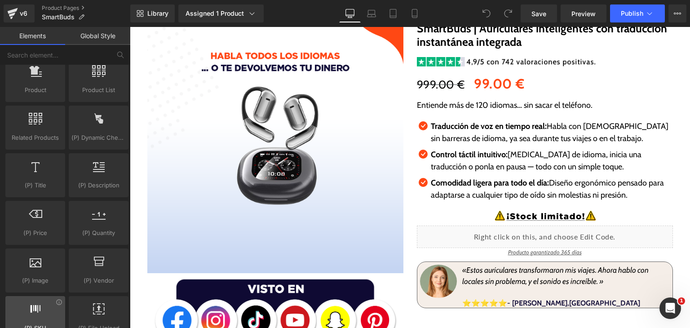
scroll to position [899, 0]
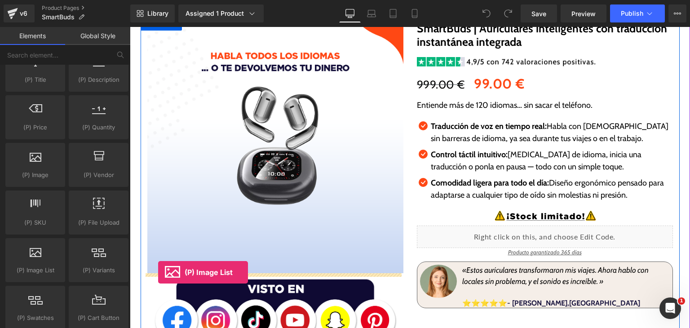
drag, startPoint x: 168, startPoint y: 297, endPoint x: 164, endPoint y: 275, distance: 22.8
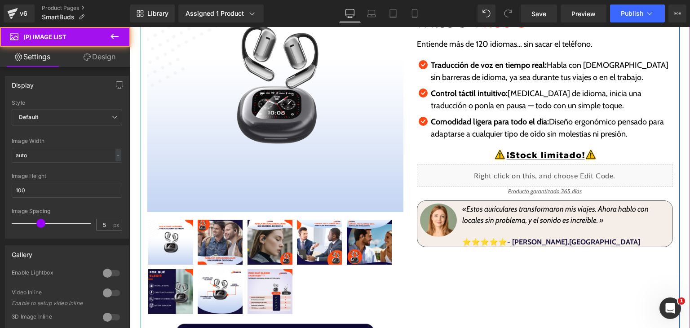
scroll to position [180, 0]
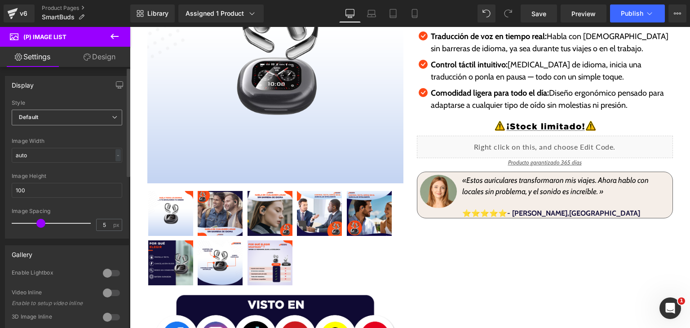
click at [96, 117] on span "Default" at bounding box center [67, 118] width 111 height 16
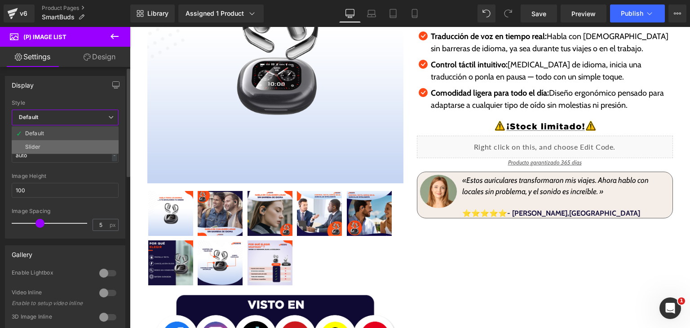
click at [83, 145] on li "Slider" at bounding box center [65, 146] width 107 height 13
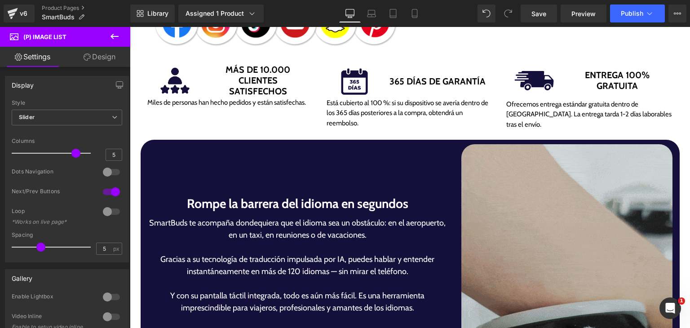
scroll to position [494, 0]
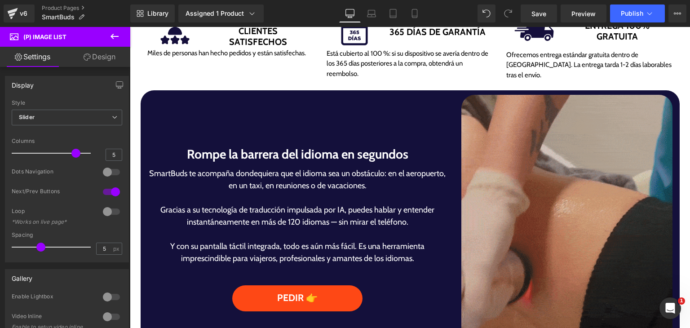
click at [519, 171] on img at bounding box center [566, 227] width 211 height 264
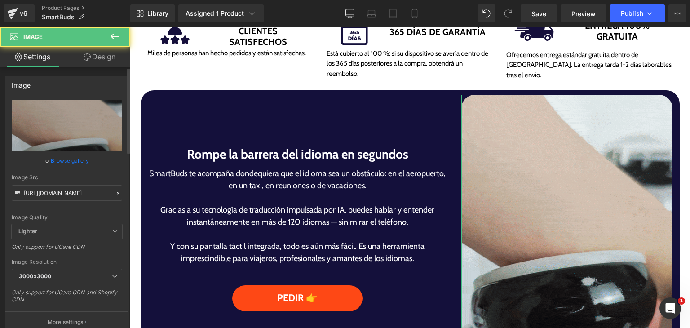
click at [70, 159] on link "Browse gallery" at bounding box center [70, 161] width 38 height 16
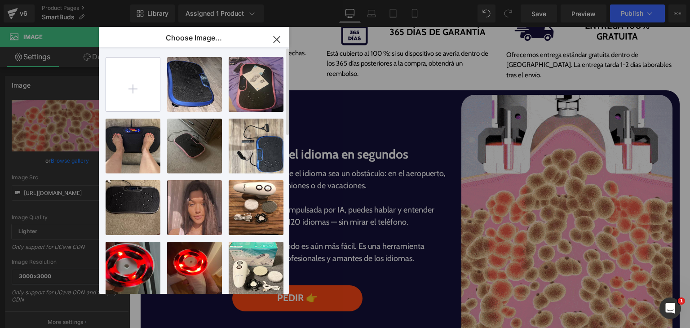
click at [145, 77] on input "file" at bounding box center [133, 85] width 54 height 54
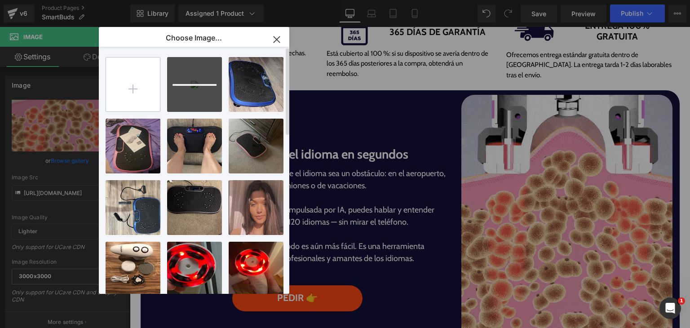
click at [143, 77] on input "file" at bounding box center [133, 85] width 54 height 54
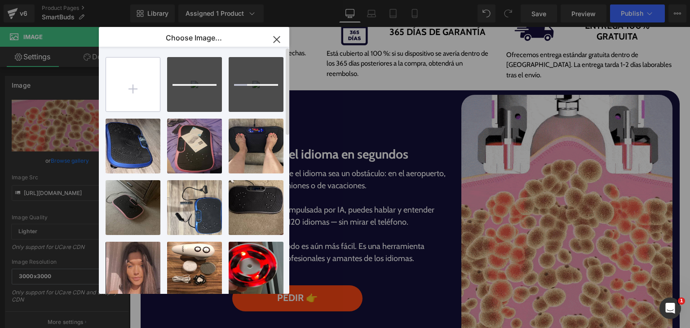
click at [138, 89] on input "file" at bounding box center [133, 85] width 54 height 54
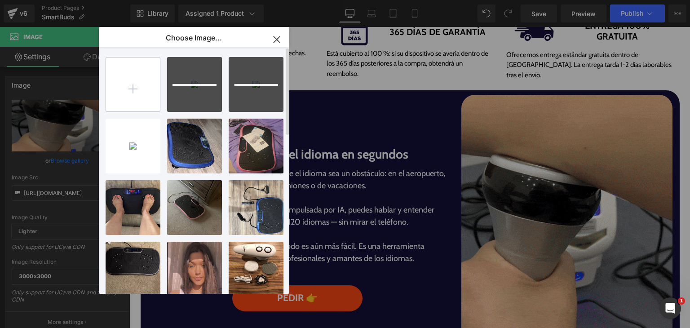
click at [136, 94] on input "file" at bounding box center [133, 85] width 54 height 54
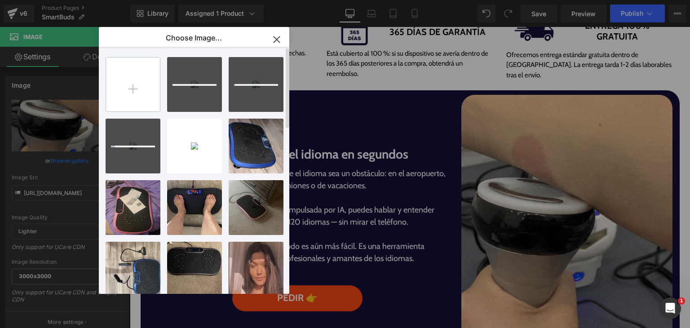
click at [135, 95] on input "file" at bounding box center [133, 85] width 54 height 54
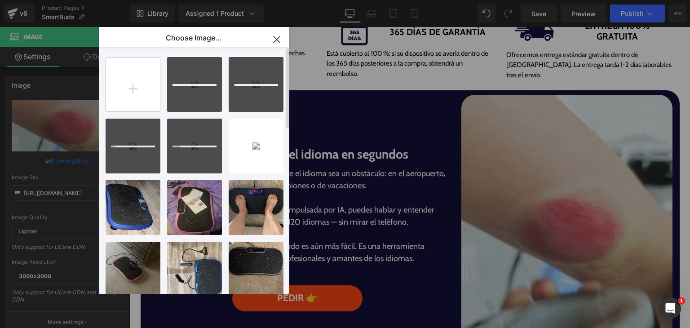
click at [136, 104] on input "file" at bounding box center [133, 85] width 54 height 54
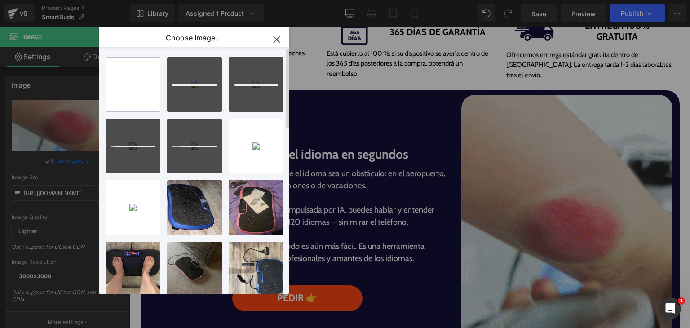
click at [137, 99] on input "file" at bounding box center [133, 85] width 54 height 54
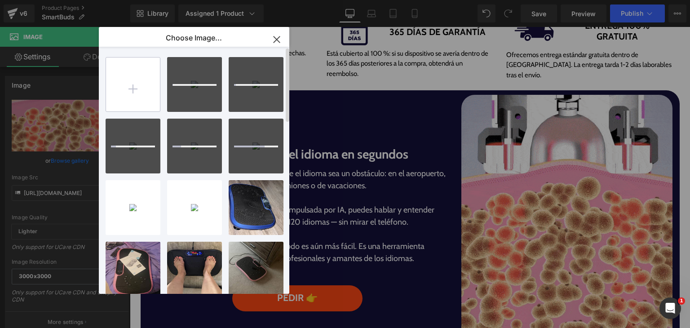
click at [138, 102] on input "file" at bounding box center [133, 85] width 54 height 54
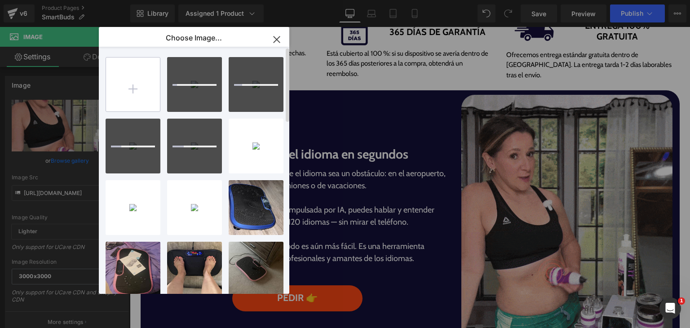
type input "C:\fakepath\SmartBuds.gif"
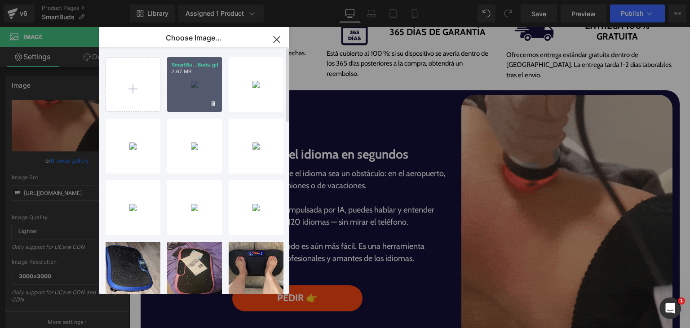
click at [192, 80] on div "SmartBu...Buds.gif 2.67 MB" at bounding box center [194, 84] width 55 height 55
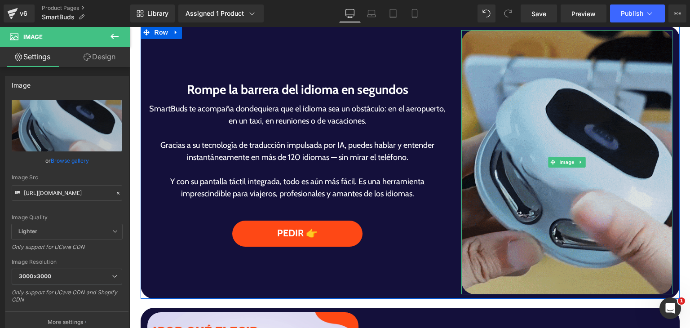
scroll to position [584, 0]
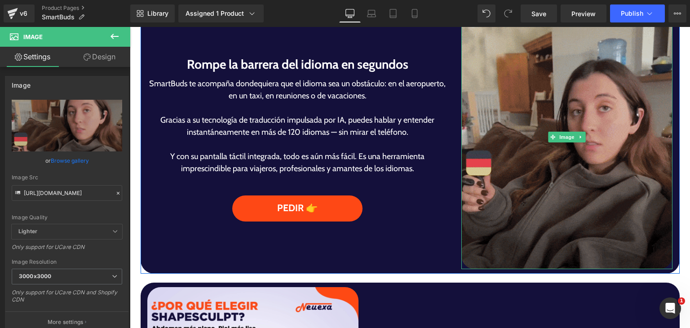
click at [561, 202] on img at bounding box center [566, 137] width 211 height 264
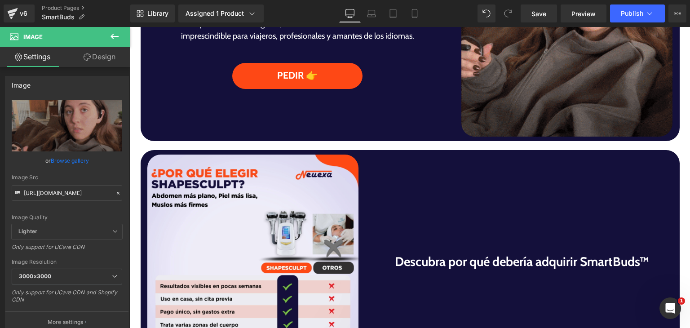
scroll to position [719, 0]
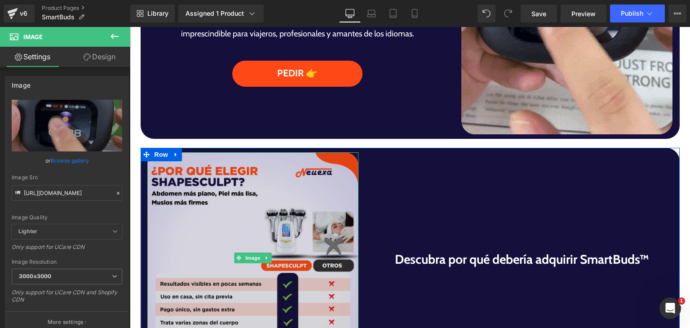
click at [228, 241] on img at bounding box center [252, 257] width 211 height 211
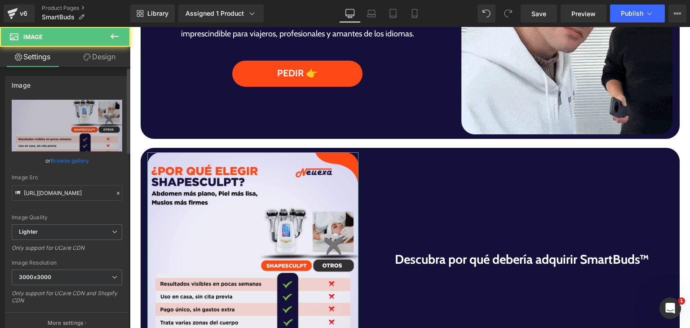
click at [70, 157] on link "Browse gallery" at bounding box center [70, 161] width 38 height 16
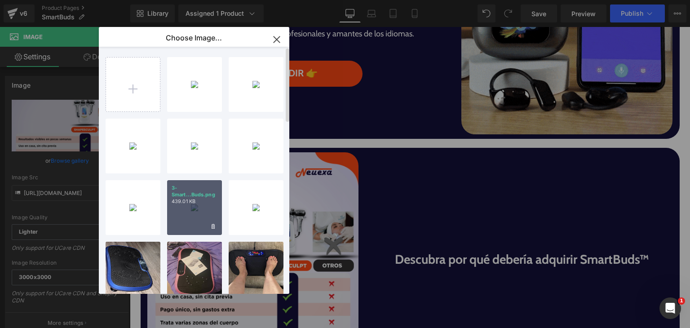
click at [198, 211] on div "3-Smart...Buds.png 439.01 KB" at bounding box center [194, 207] width 55 height 55
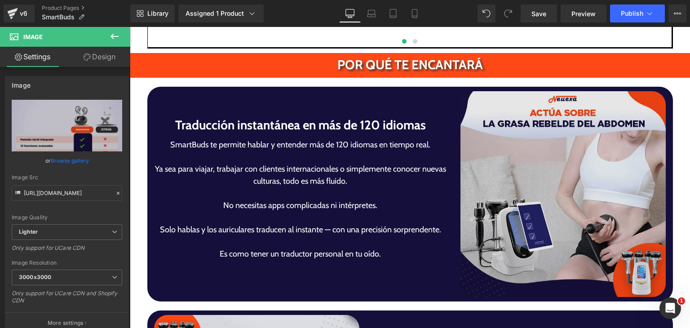
scroll to position [1528, 0]
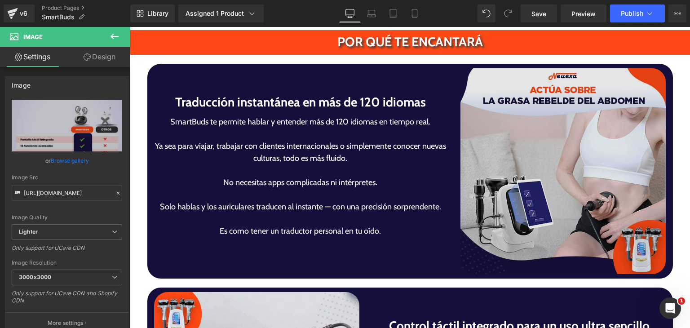
click at [509, 205] on img at bounding box center [564, 171] width 206 height 206
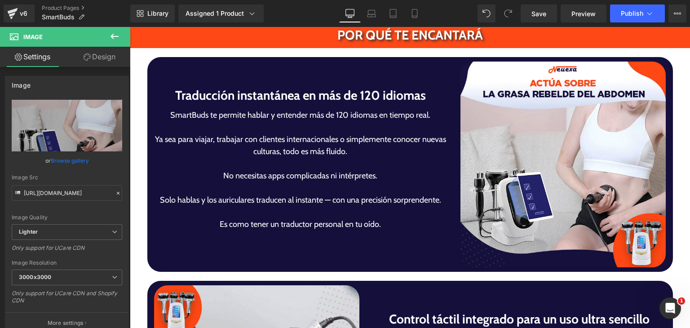
scroll to position [1573, 0]
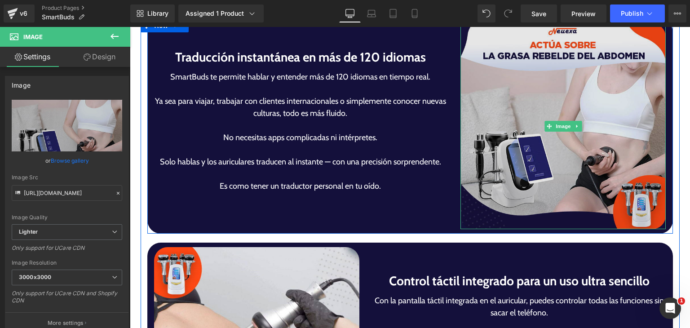
click at [543, 171] on img at bounding box center [564, 126] width 206 height 206
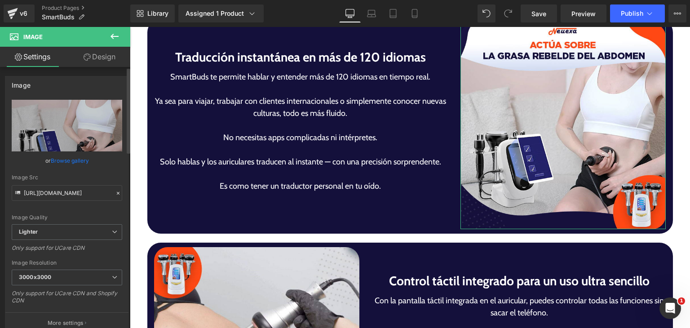
click at [55, 160] on link "Browse gallery" at bounding box center [70, 161] width 38 height 16
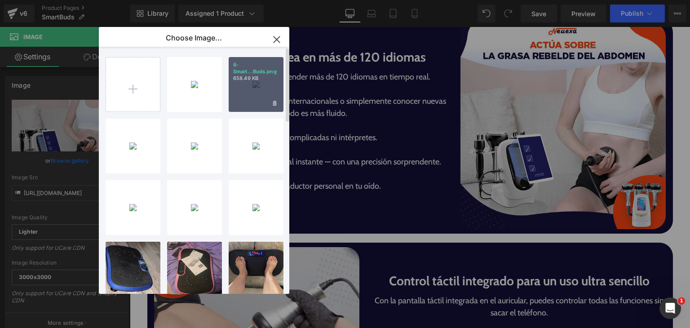
click at [249, 88] on div "8-Smart...Buds.png 658.49 KB" at bounding box center [256, 84] width 55 height 55
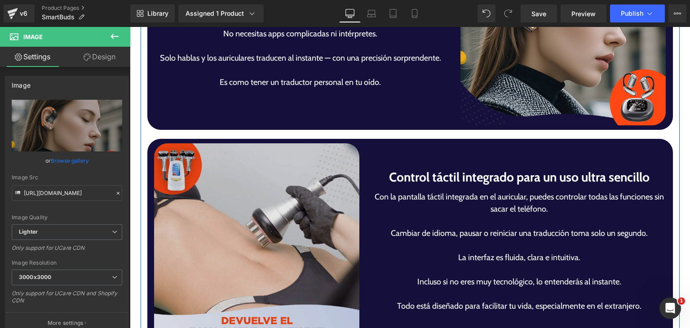
scroll to position [1707, 0]
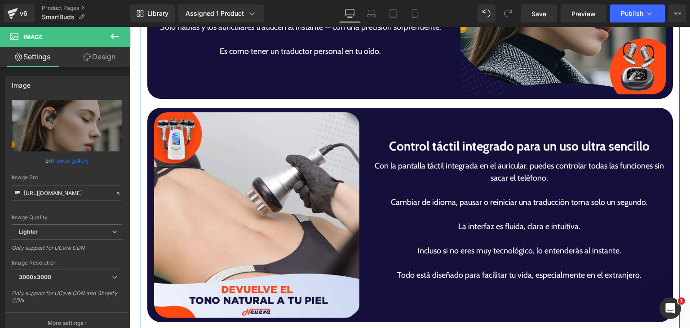
click at [249, 235] on img at bounding box center [257, 215] width 206 height 206
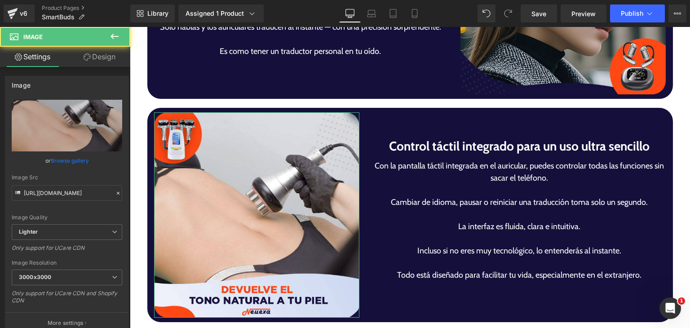
click at [60, 162] on link "Browse gallery" at bounding box center [70, 161] width 38 height 16
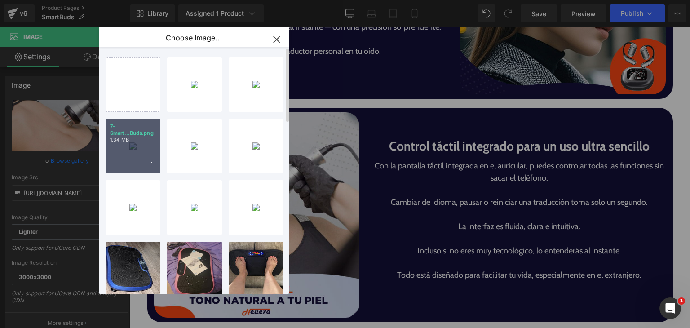
click at [129, 155] on div "7-Smart...Buds.png 1.34 MB" at bounding box center [133, 146] width 55 height 55
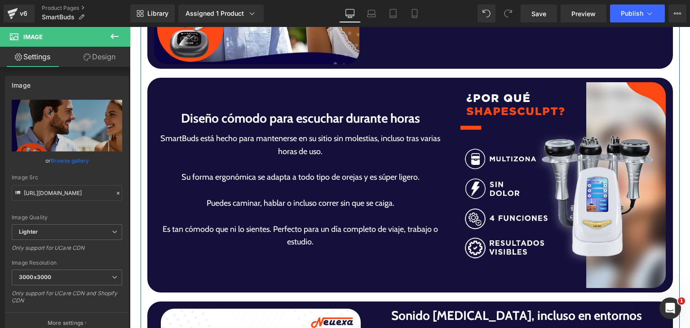
scroll to position [1977, 0]
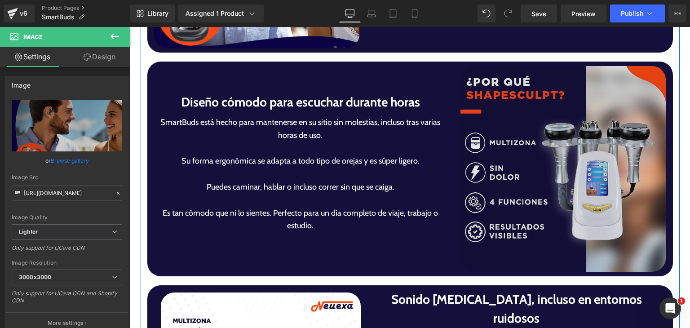
click at [572, 185] on img at bounding box center [564, 169] width 206 height 206
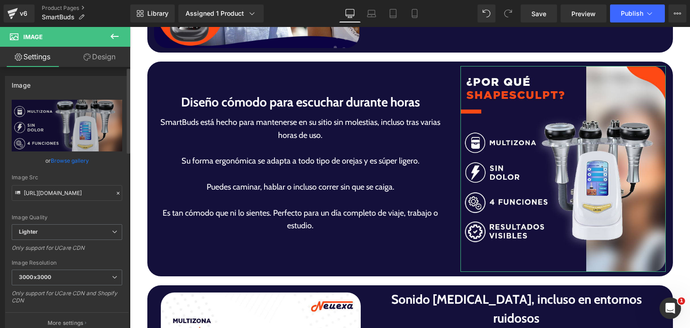
click at [68, 158] on link "Browse gallery" at bounding box center [70, 161] width 38 height 16
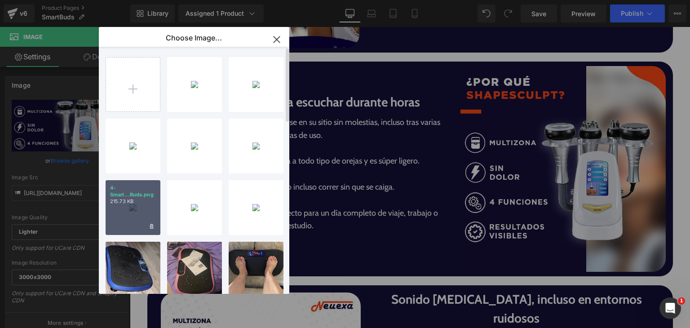
click at [137, 216] on div "4-Smart...Buds.png 215.73 KB" at bounding box center [133, 207] width 55 height 55
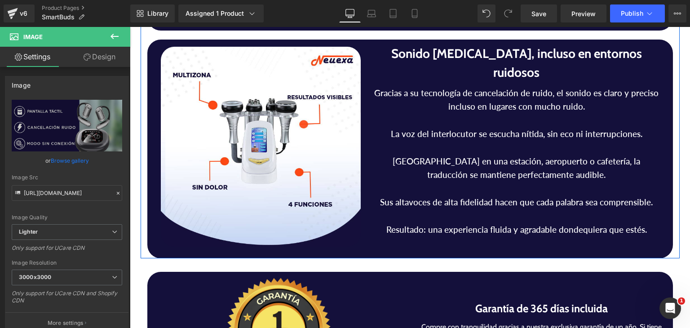
scroll to position [2247, 0]
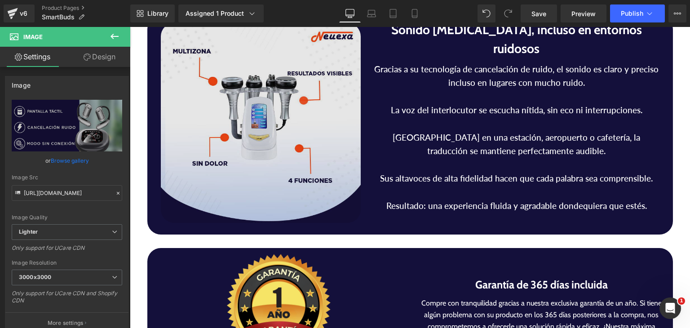
click at [280, 192] on img at bounding box center [261, 123] width 200 height 200
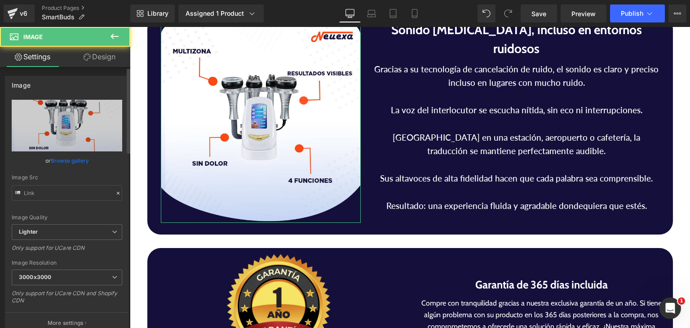
click at [78, 162] on link "Browse gallery" at bounding box center [70, 161] width 38 height 16
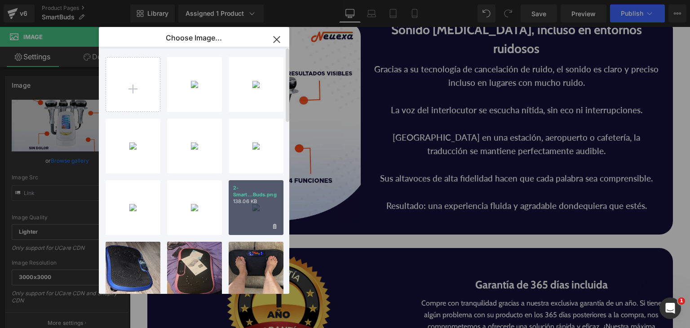
click at [239, 211] on div "2-Smart...Buds.png 138.06 KB" at bounding box center [256, 207] width 55 height 55
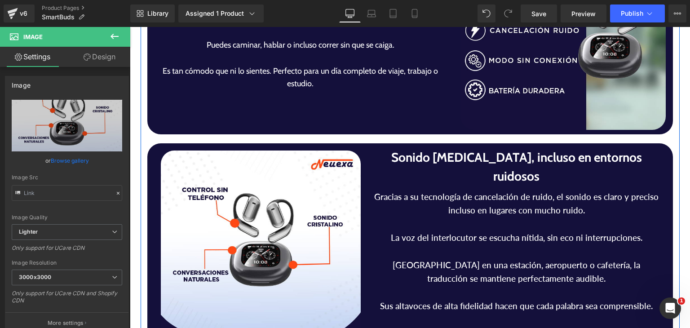
scroll to position [2112, 0]
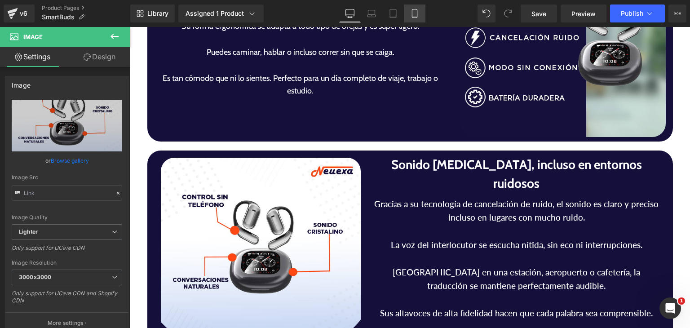
click at [413, 13] on icon at bounding box center [414, 13] width 9 height 9
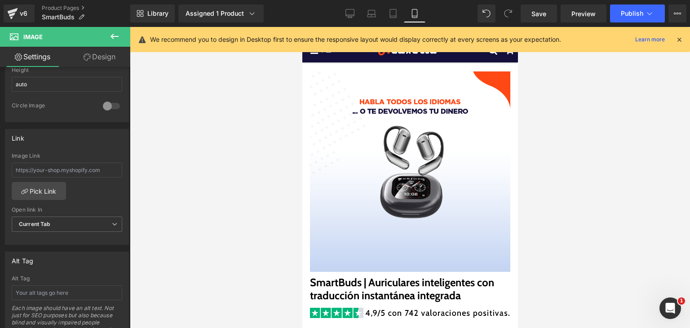
scroll to position [359, 0]
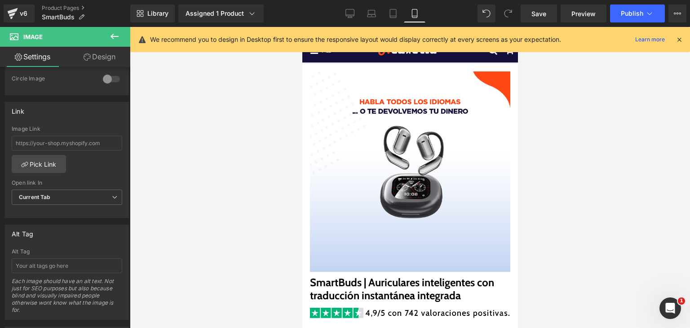
click at [120, 36] on button at bounding box center [114, 37] width 31 height 20
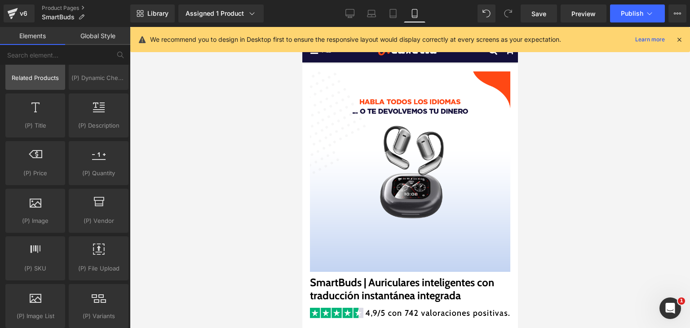
scroll to position [854, 0]
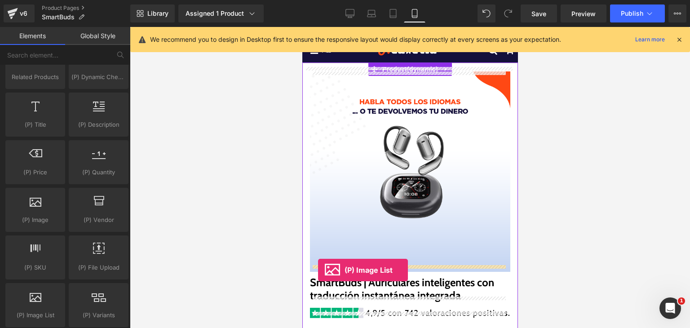
drag, startPoint x: 337, startPoint y: 328, endPoint x: 318, endPoint y: 270, distance: 61.0
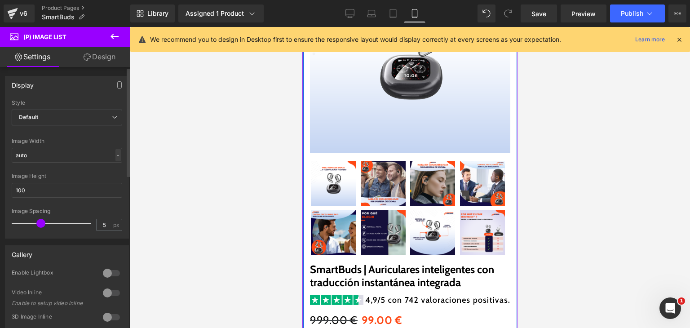
scroll to position [135, 0]
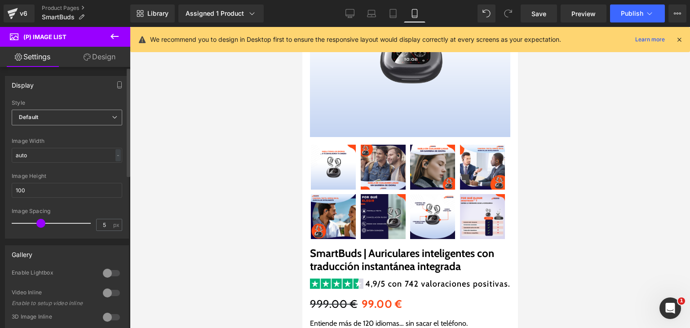
click at [93, 111] on span "Default" at bounding box center [67, 118] width 111 height 16
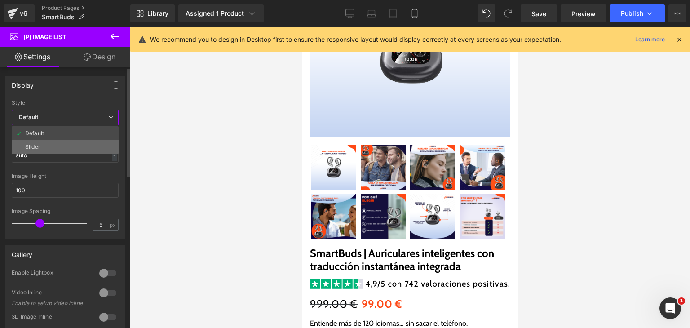
click at [76, 144] on li "Slider" at bounding box center [65, 146] width 107 height 13
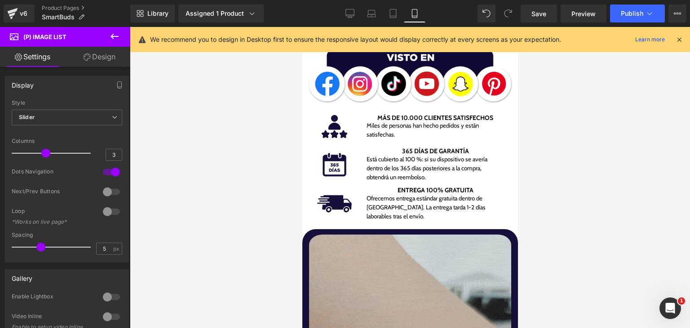
scroll to position [719, 0]
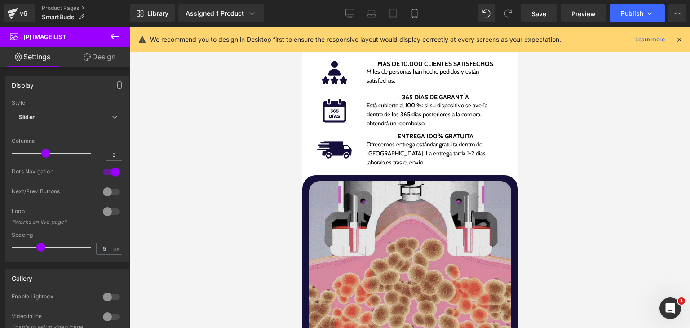
click at [368, 227] on img at bounding box center [410, 306] width 202 height 259
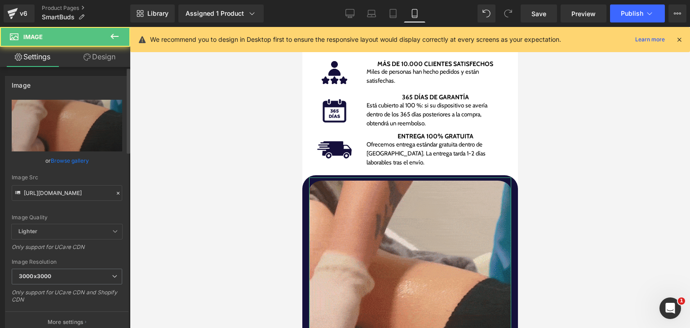
click at [70, 165] on link "Browse gallery" at bounding box center [70, 161] width 38 height 16
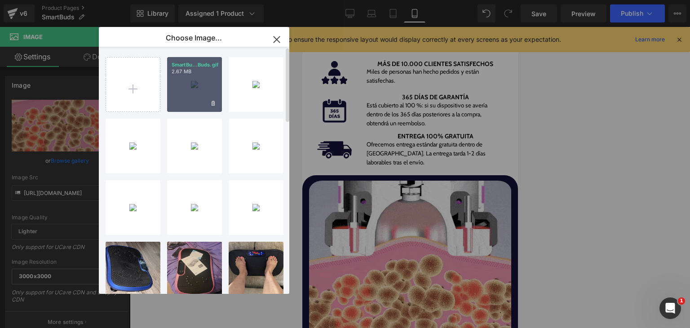
click at [200, 81] on div "SmartBu...Buds.gif 2.67 MB" at bounding box center [194, 84] width 55 height 55
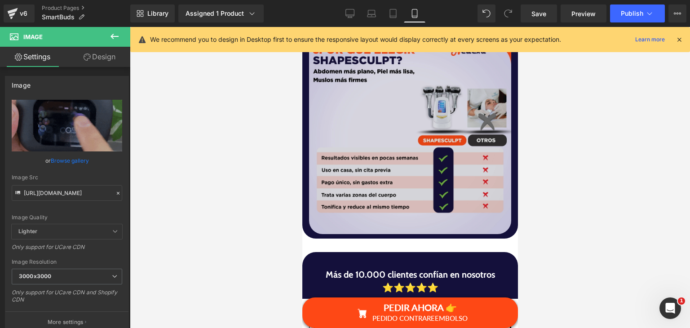
scroll to position [1393, 0]
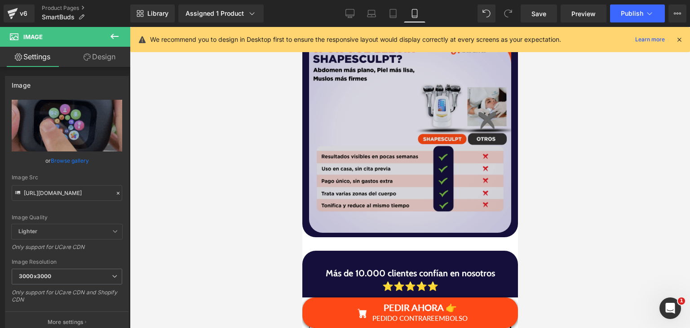
click at [396, 177] on img at bounding box center [410, 132] width 202 height 202
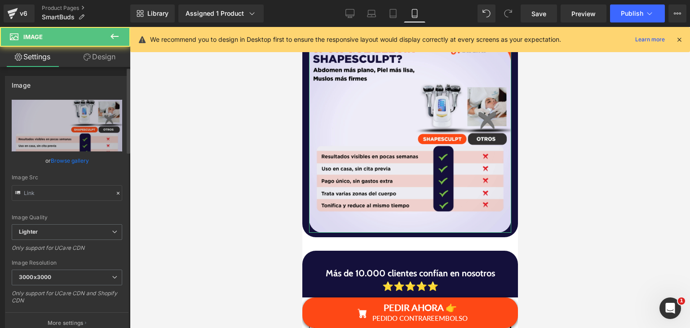
click at [74, 160] on link "Browse gallery" at bounding box center [70, 161] width 38 height 16
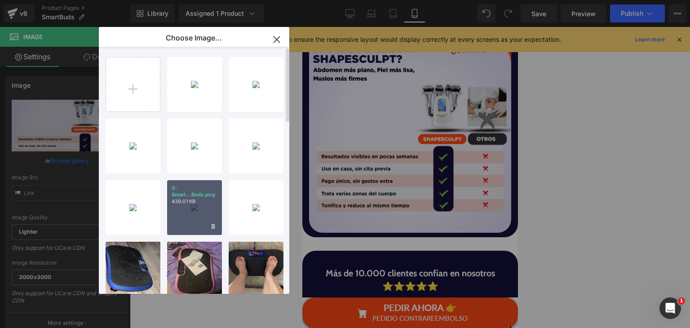
click at [200, 205] on div "3-Smart...Buds.png 439.01 KB" at bounding box center [194, 207] width 55 height 55
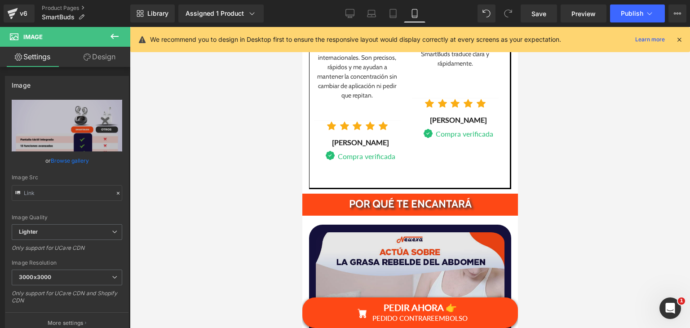
scroll to position [2022, 0]
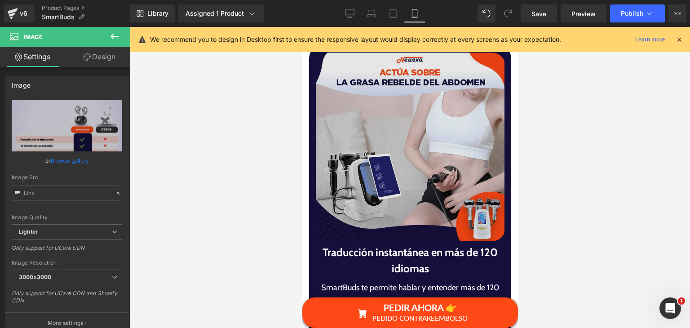
click at [396, 164] on img at bounding box center [409, 146] width 189 height 195
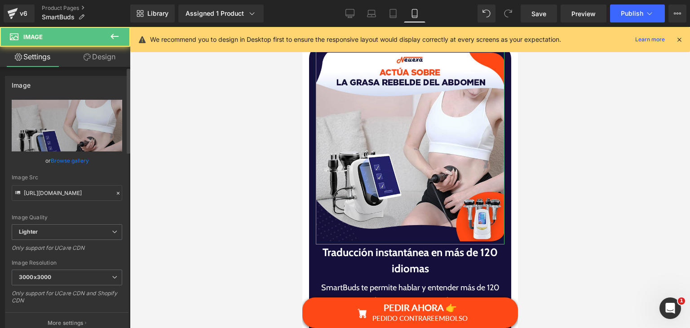
click at [67, 155] on link "Browse gallery" at bounding box center [70, 161] width 38 height 16
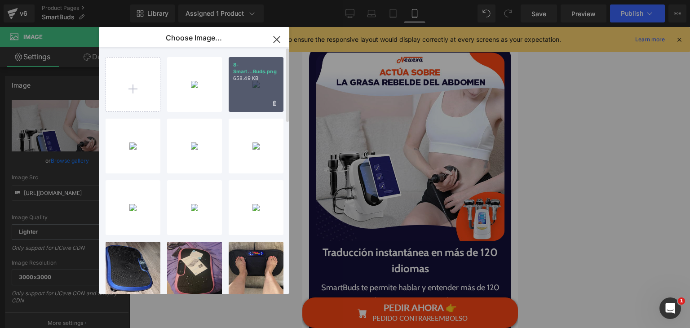
click at [248, 93] on div "8-Smart...Buds.png 658.49 KB" at bounding box center [256, 84] width 55 height 55
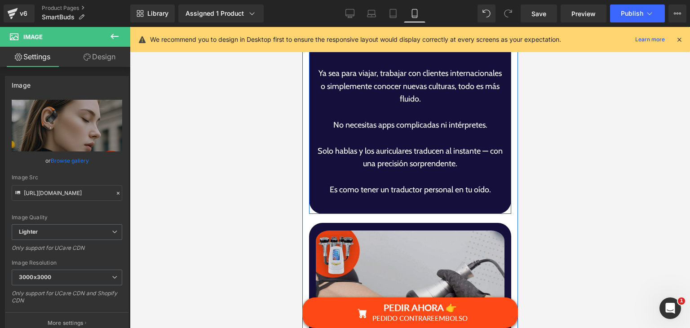
scroll to position [2292, 0]
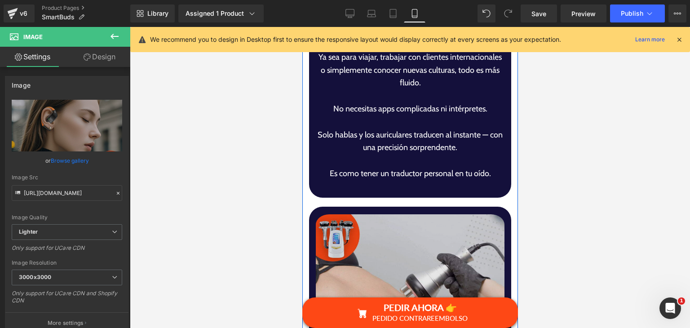
click at [380, 225] on img at bounding box center [409, 308] width 189 height 195
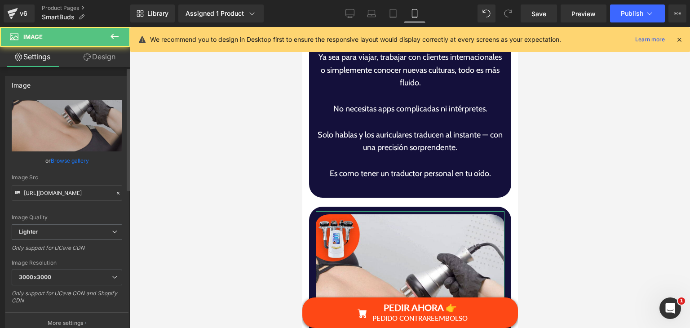
click at [72, 160] on link "Browse gallery" at bounding box center [70, 161] width 38 height 16
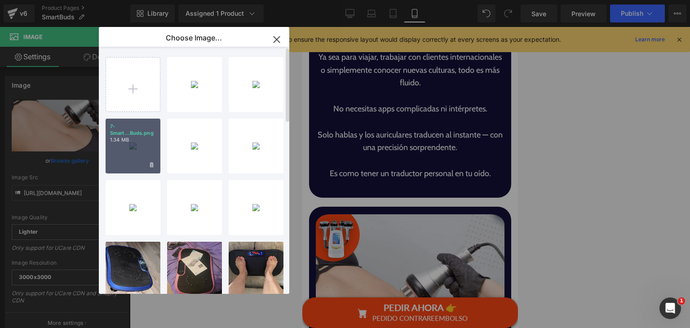
click at [133, 155] on div "7-Smart...Buds.png 1.34 MB" at bounding box center [133, 146] width 55 height 55
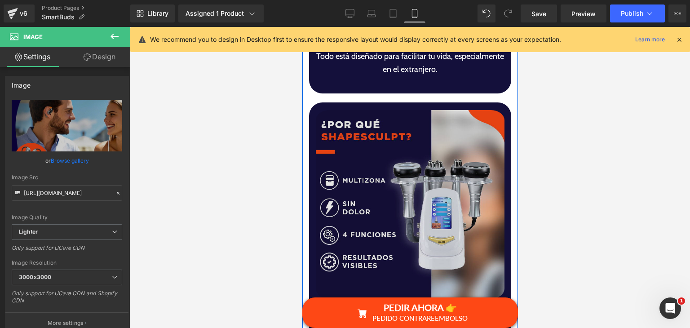
scroll to position [2831, 0]
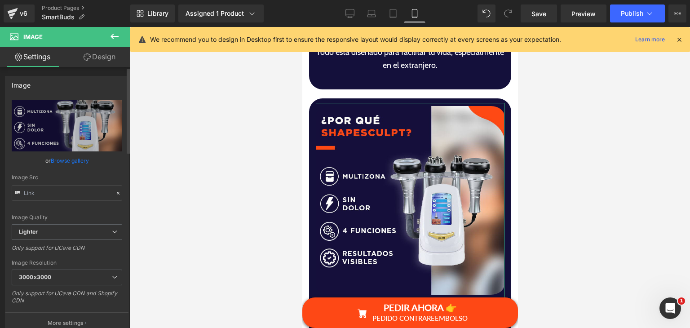
click at [75, 160] on link "Browse gallery" at bounding box center [70, 161] width 38 height 16
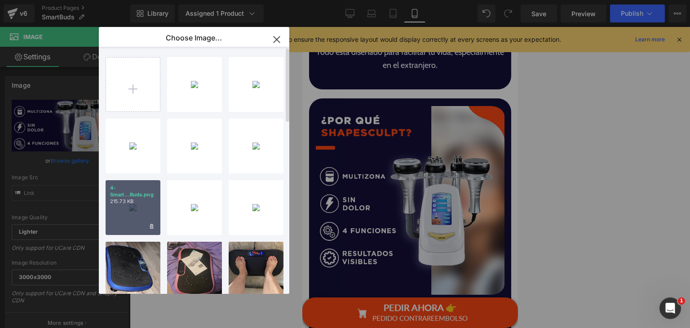
click at [135, 207] on div "4-Smart...Buds.png 215.73 KB" at bounding box center [133, 207] width 55 height 55
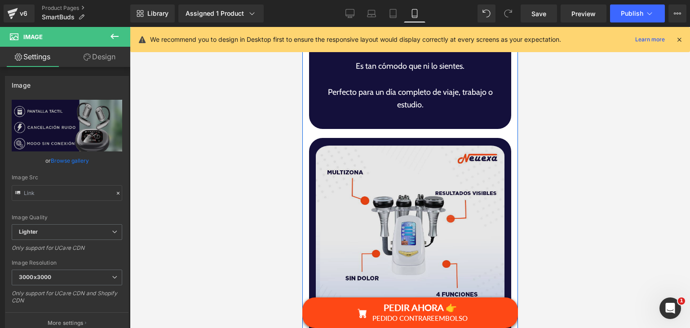
scroll to position [3235, 0]
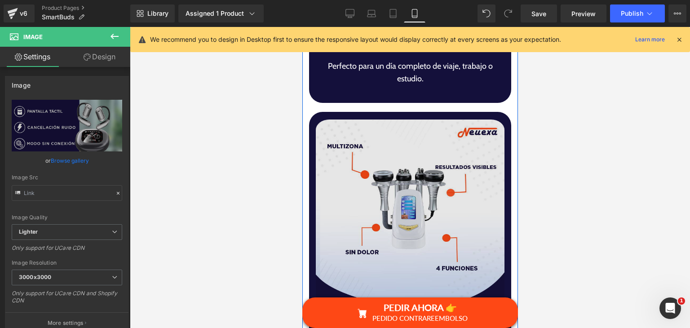
click at [398, 179] on img at bounding box center [409, 213] width 189 height 195
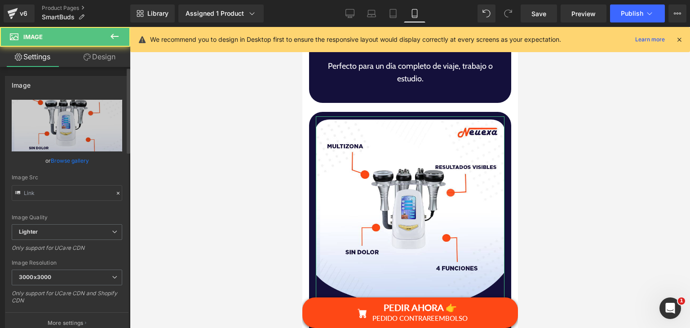
click at [76, 156] on link "Browse gallery" at bounding box center [70, 161] width 38 height 16
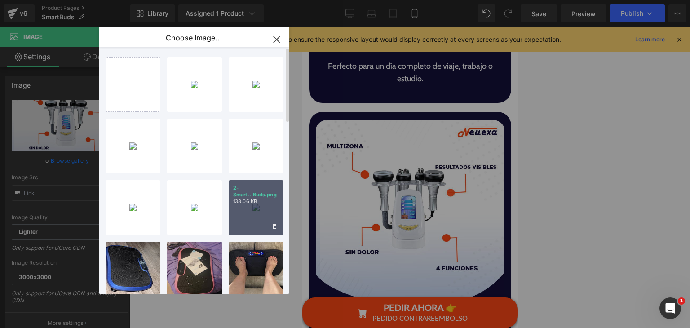
click at [244, 208] on div "2-Smart...Buds.png 138.06 KB" at bounding box center [256, 207] width 55 height 55
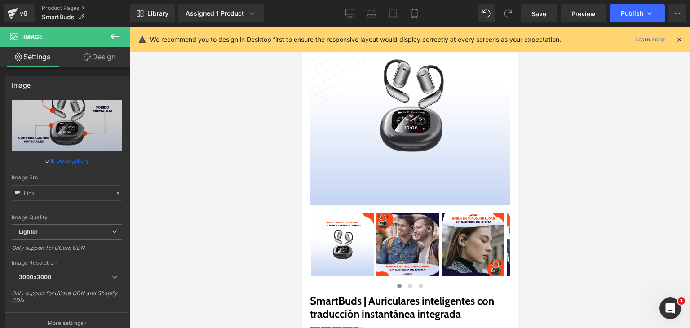
scroll to position [0, 0]
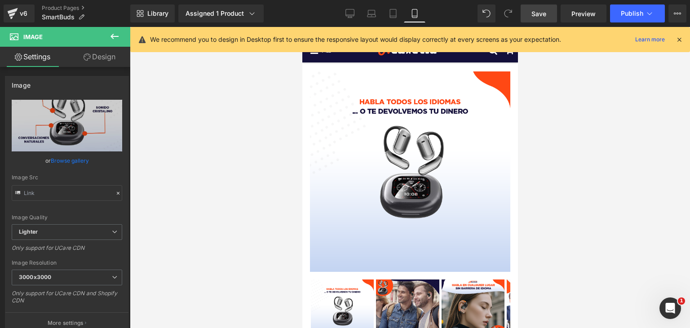
click at [547, 17] on link "Save" at bounding box center [539, 13] width 36 height 18
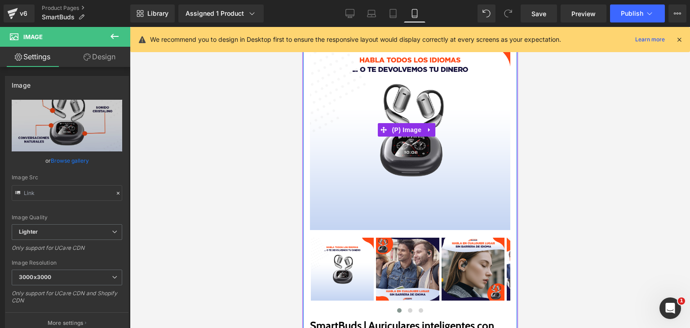
scroll to position [90, 0]
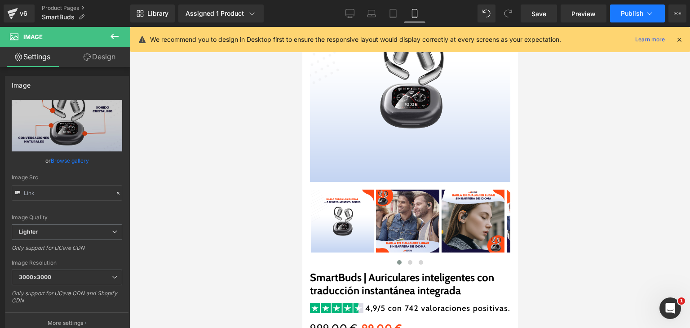
click at [641, 13] on span "Publish" at bounding box center [632, 13] width 22 height 7
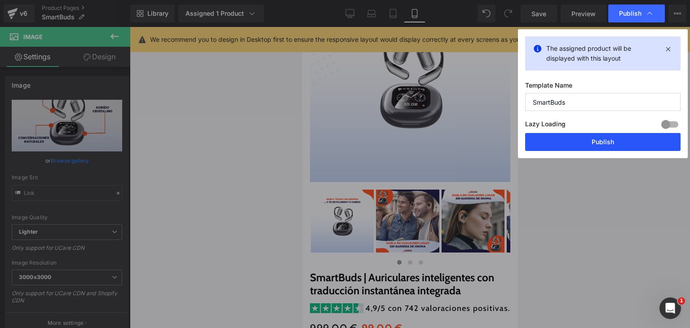
click at [620, 139] on button "Publish" at bounding box center [602, 142] width 155 height 18
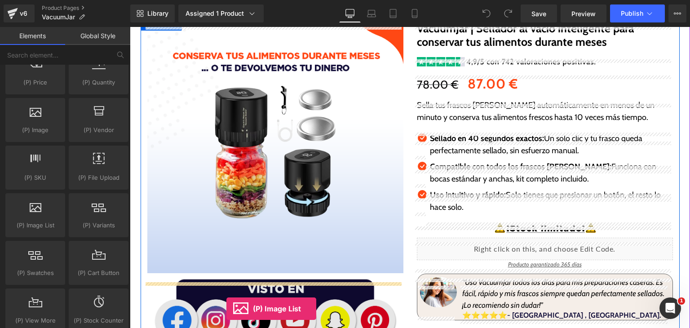
scroll to position [126, 0]
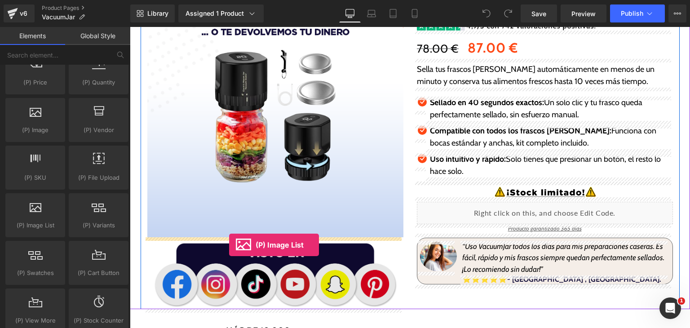
drag, startPoint x: 165, startPoint y: 246, endPoint x: 229, endPoint y: 244, distance: 64.3
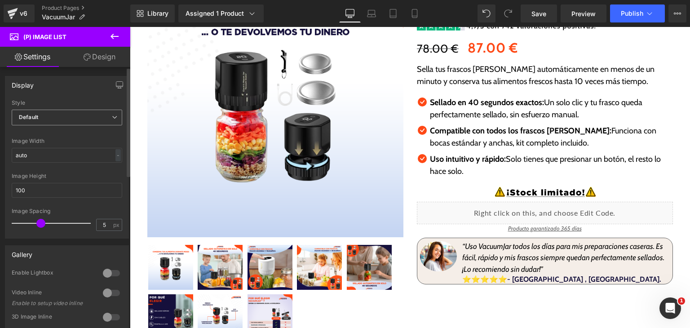
click at [88, 123] on span "Default" at bounding box center [67, 118] width 111 height 16
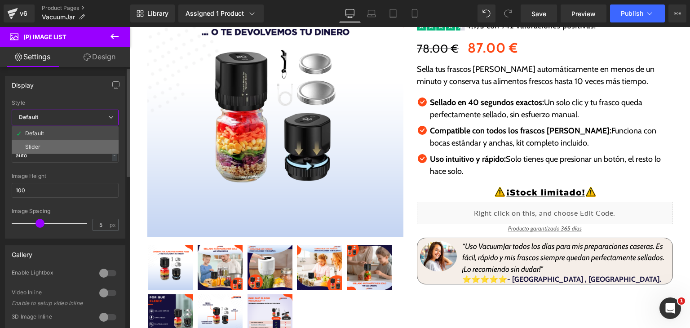
click at [84, 148] on li "Slider" at bounding box center [65, 146] width 107 height 13
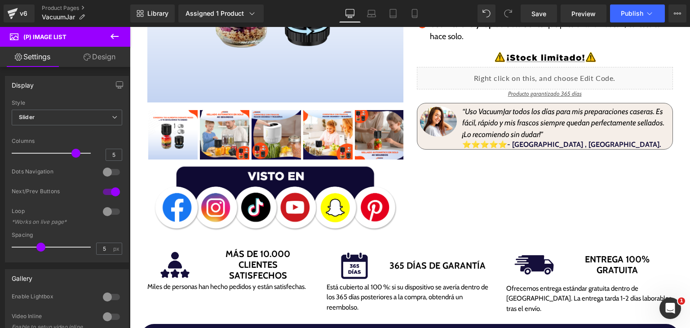
scroll to position [485, 0]
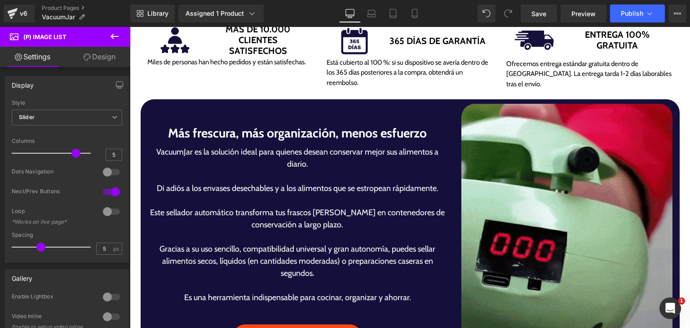
click at [501, 235] on img at bounding box center [566, 236] width 211 height 264
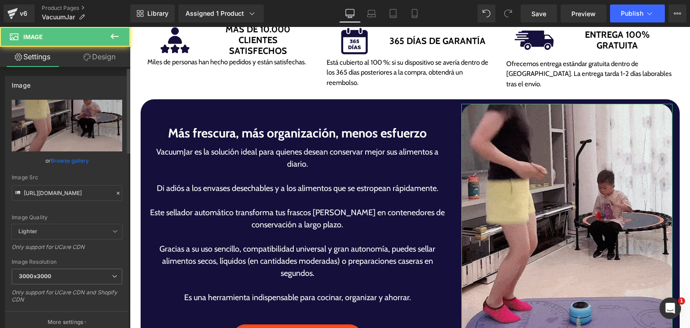
click at [76, 159] on link "Browse gallery" at bounding box center [70, 161] width 38 height 16
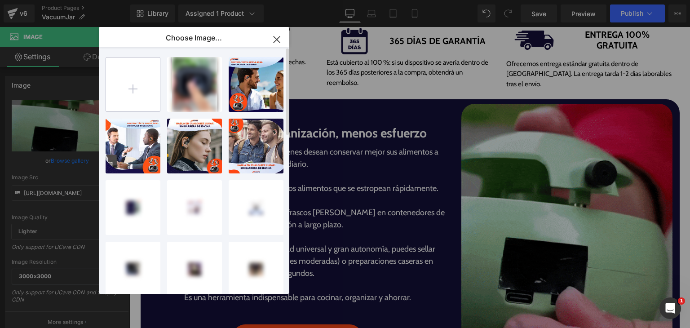
click at [137, 87] on input "file" at bounding box center [133, 85] width 54 height 54
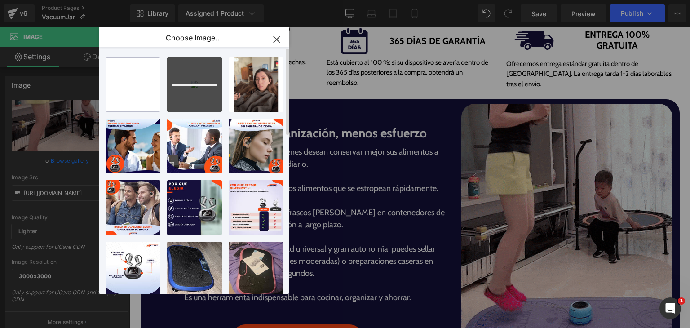
click at [127, 82] on input "file" at bounding box center [133, 85] width 54 height 54
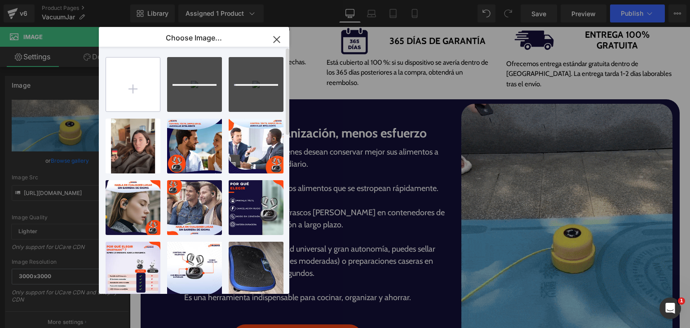
click at [133, 79] on input "file" at bounding box center [133, 85] width 54 height 54
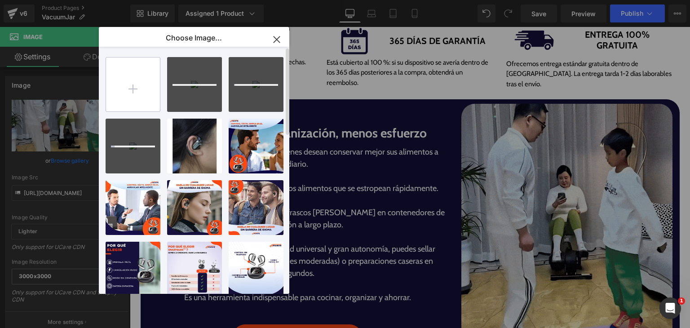
click at [133, 84] on input "file" at bounding box center [133, 85] width 54 height 54
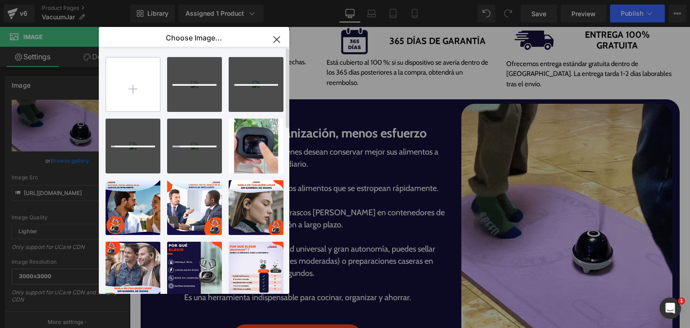
click at [120, 96] on input "file" at bounding box center [133, 85] width 54 height 54
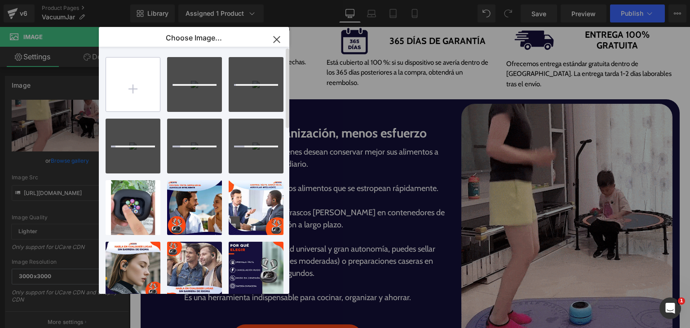
click at [144, 102] on input "file" at bounding box center [133, 85] width 54 height 54
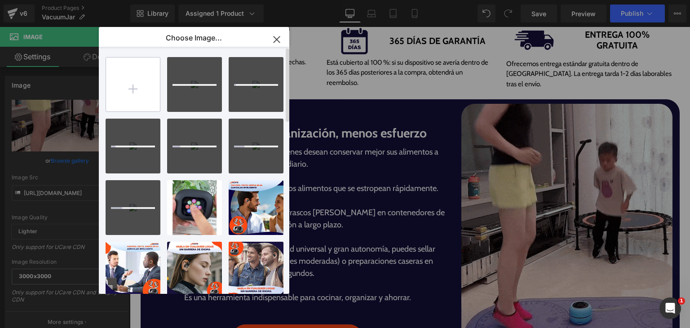
click at [135, 78] on input "file" at bounding box center [133, 85] width 54 height 54
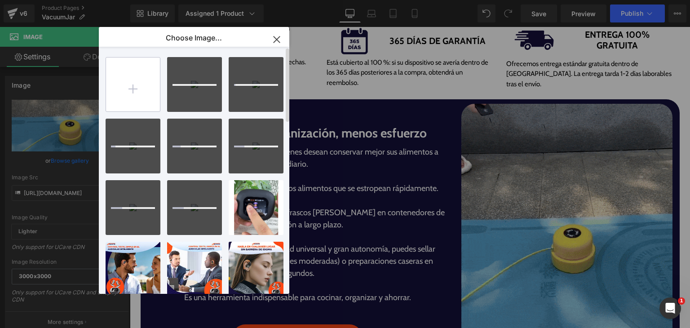
click at [137, 87] on input "file" at bounding box center [133, 85] width 54 height 54
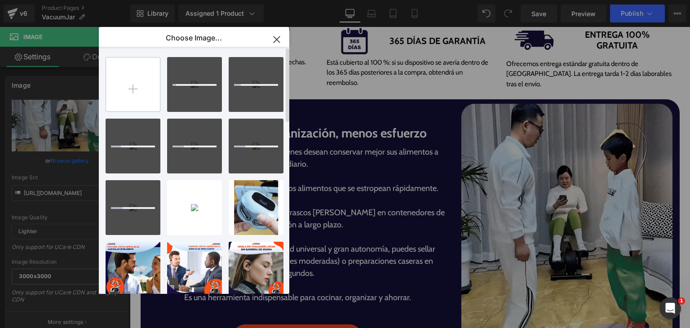
type input "C:\fakepath\VacuumJar.gif"
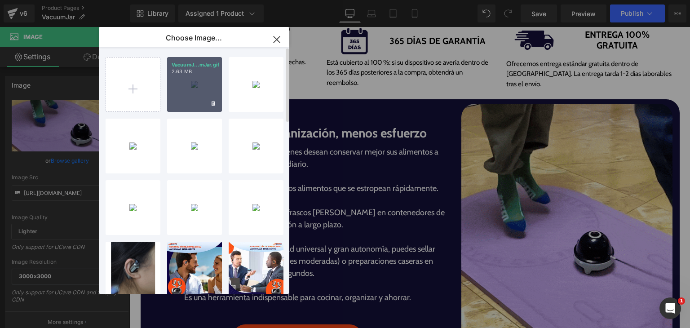
click at [200, 90] on div "VacuumJ...mJar.gif 2.63 MB" at bounding box center [194, 84] width 55 height 55
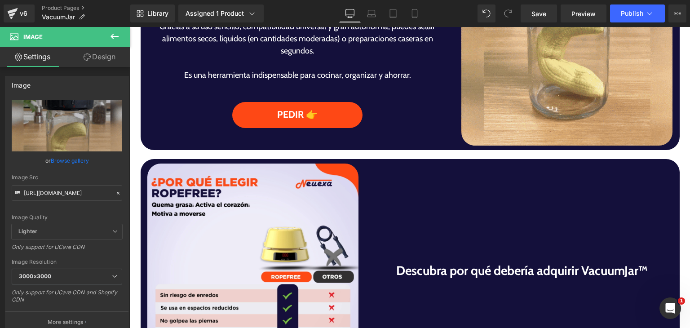
scroll to position [710, 0]
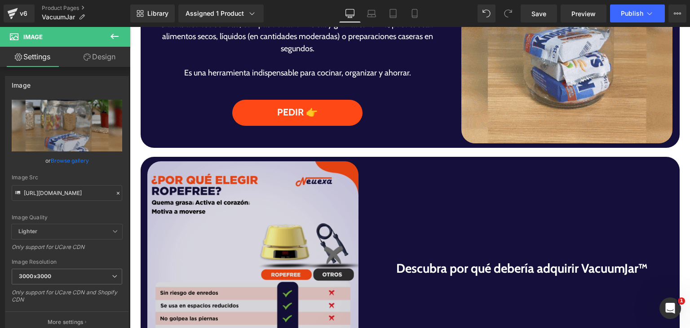
click at [213, 268] on img at bounding box center [252, 266] width 211 height 211
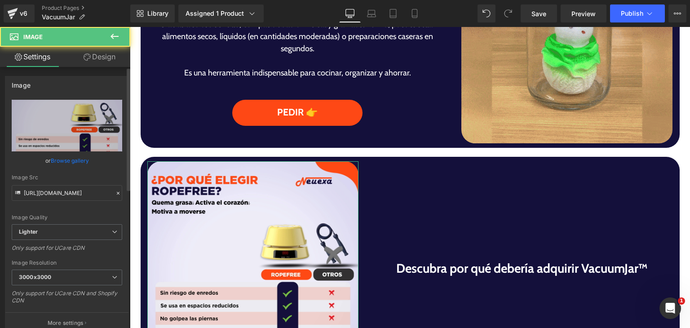
click at [67, 160] on link "Browse gallery" at bounding box center [70, 161] width 38 height 16
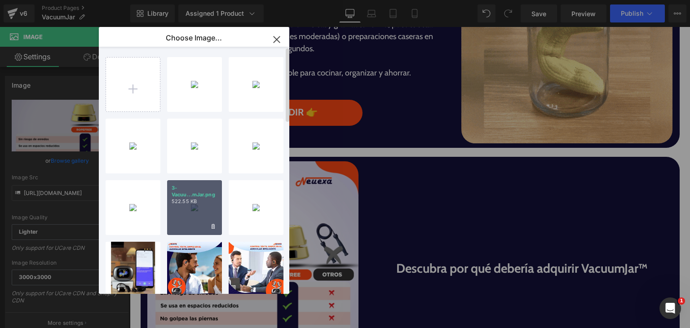
click at [196, 207] on div "3-Vacuu...mJar.png 522.55 KB" at bounding box center [194, 207] width 55 height 55
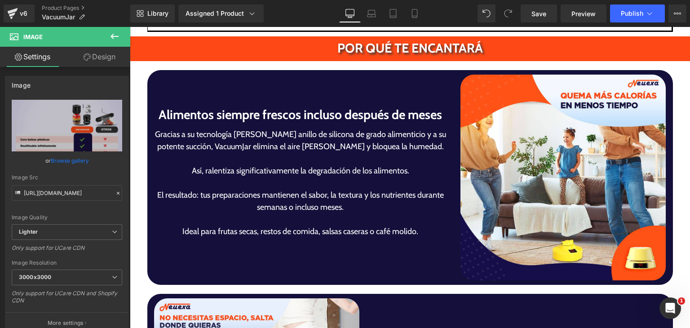
scroll to position [1564, 0]
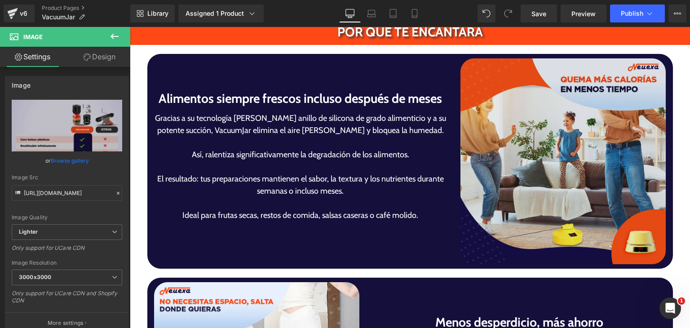
click at [547, 186] on img at bounding box center [564, 161] width 206 height 206
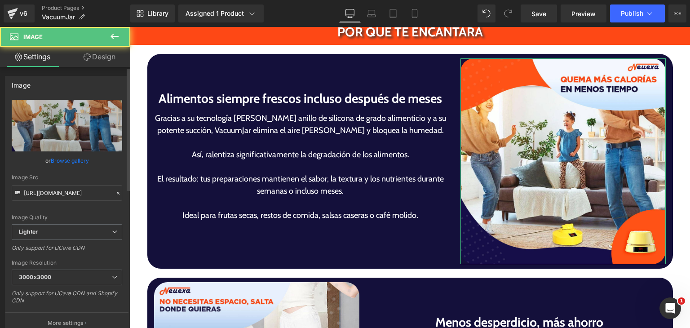
click at [74, 164] on link "Browse gallery" at bounding box center [70, 161] width 38 height 16
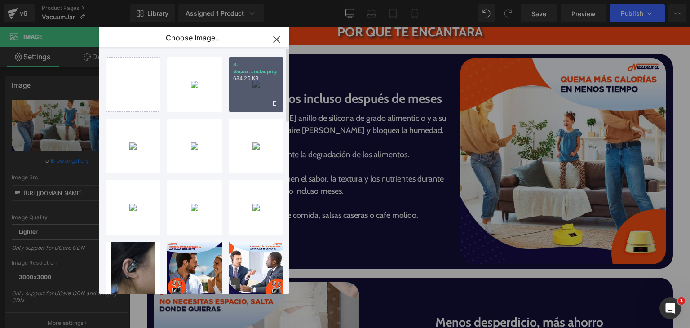
click at [259, 96] on div "8-Vacuu...mJar.png 684.25 KB" at bounding box center [256, 84] width 55 height 55
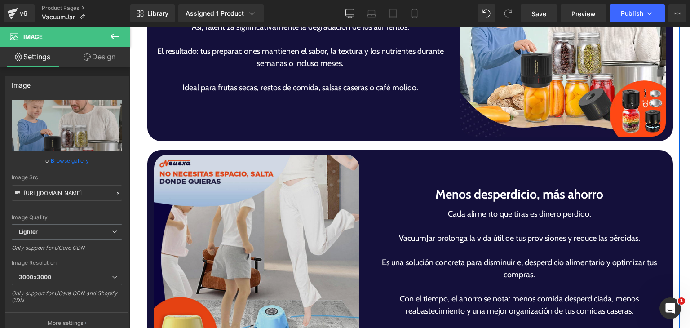
scroll to position [1698, 0]
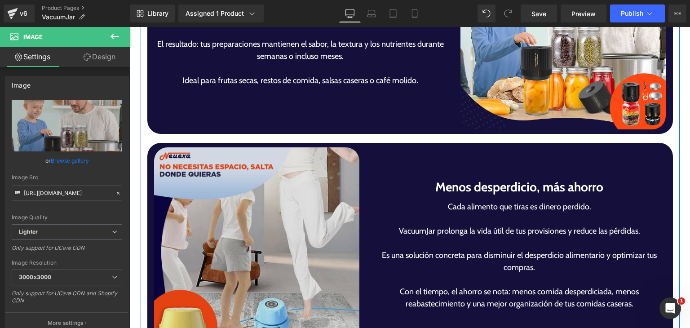
click at [230, 263] on img at bounding box center [257, 250] width 206 height 206
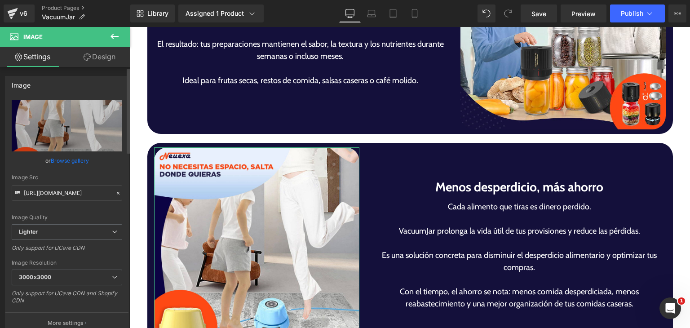
click at [56, 155] on link "Browse gallery" at bounding box center [70, 161] width 38 height 16
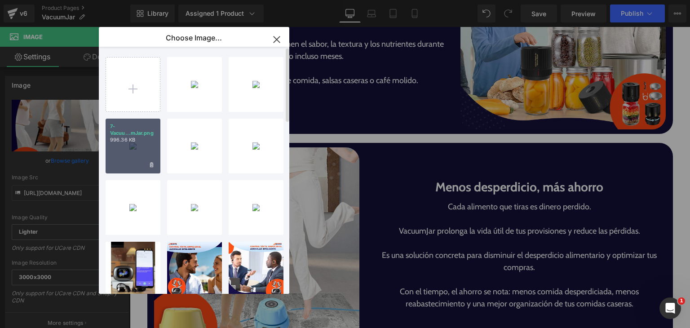
click at [133, 146] on div "7-Vacuu...mJar.png 996.36 KB" at bounding box center [133, 146] width 55 height 55
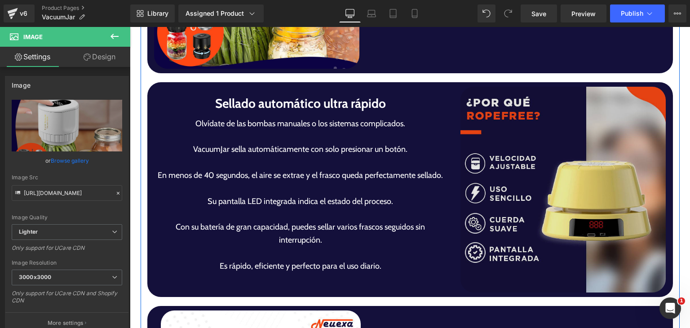
scroll to position [2013, 0]
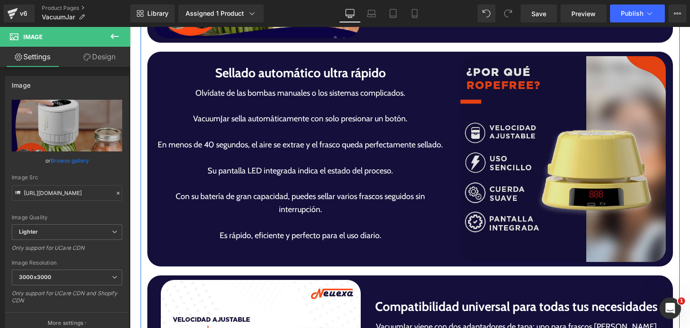
click at [568, 187] on img at bounding box center [564, 159] width 206 height 206
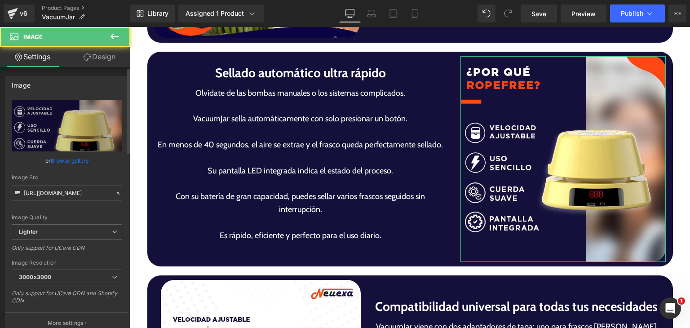
click at [80, 160] on link "Browse gallery" at bounding box center [70, 161] width 38 height 16
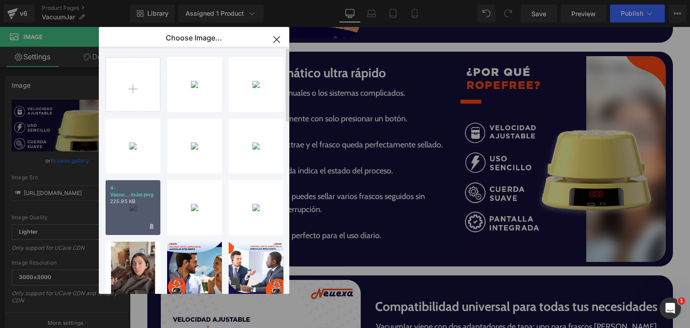
click at [138, 199] on p "225.95 KB" at bounding box center [133, 201] width 46 height 7
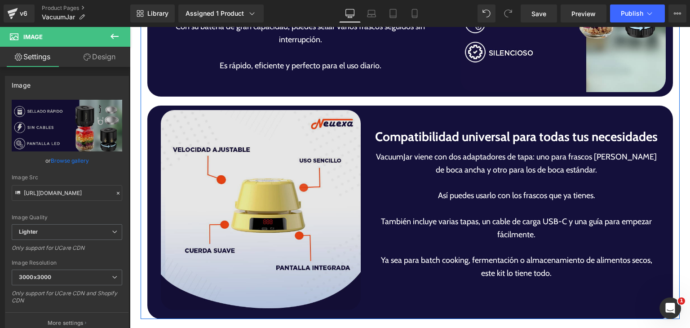
scroll to position [2193, 0]
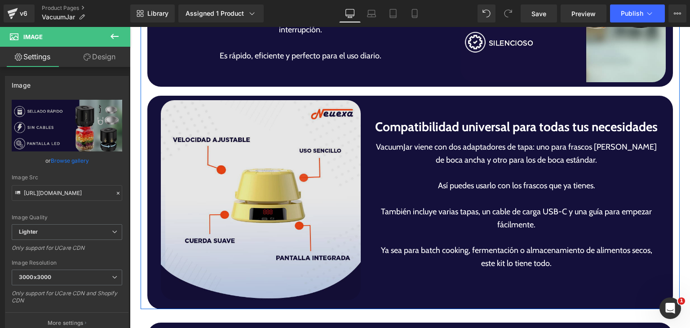
click at [273, 221] on img at bounding box center [261, 200] width 200 height 200
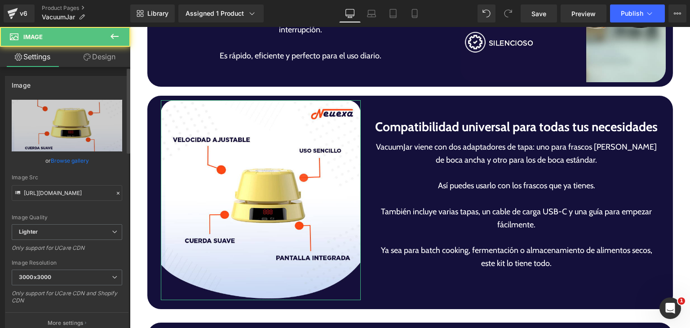
click at [64, 164] on link "Browse gallery" at bounding box center [70, 161] width 38 height 16
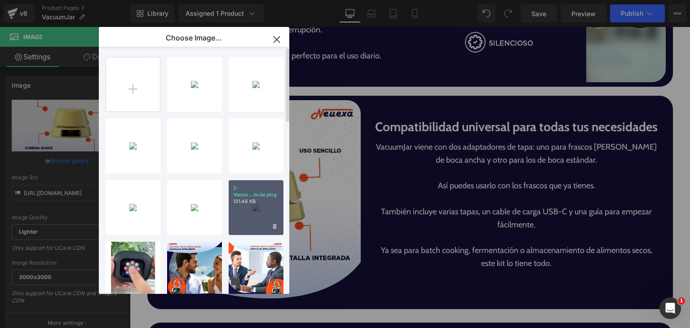
click at [250, 214] on div "2-Vacuu...mJar.png 131.46 KB" at bounding box center [256, 207] width 55 height 55
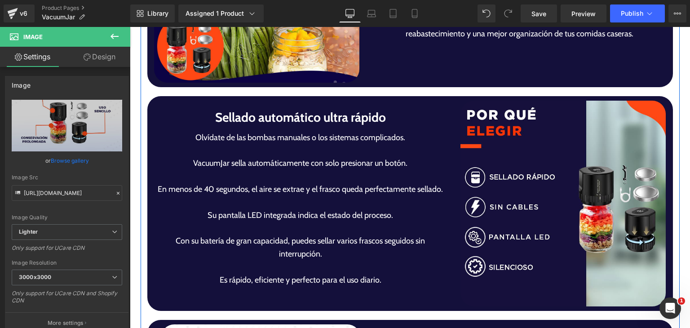
scroll to position [1968, 0]
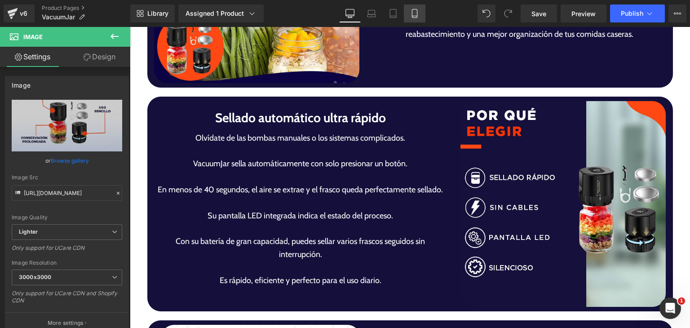
click at [415, 13] on icon at bounding box center [414, 13] width 9 height 9
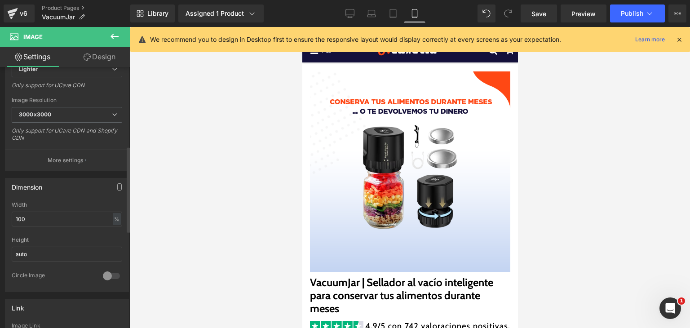
scroll to position [270, 0]
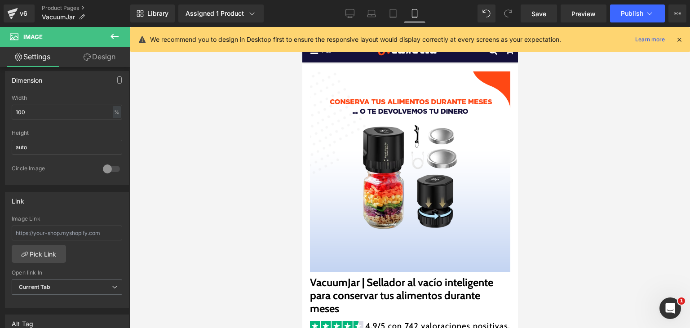
click at [117, 35] on icon at bounding box center [114, 36] width 11 height 11
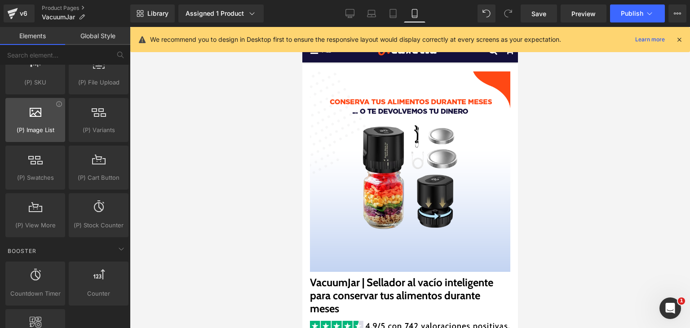
scroll to position [1033, 0]
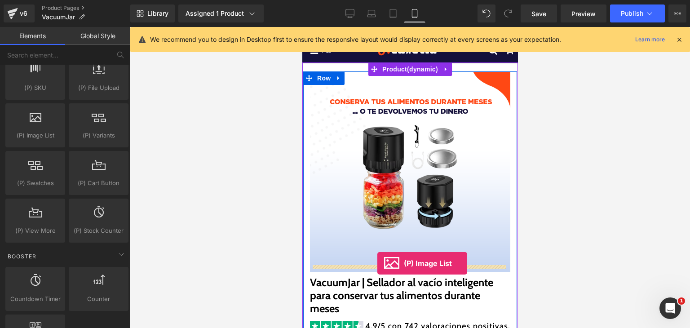
drag, startPoint x: 340, startPoint y: 153, endPoint x: 377, endPoint y: 265, distance: 117.8
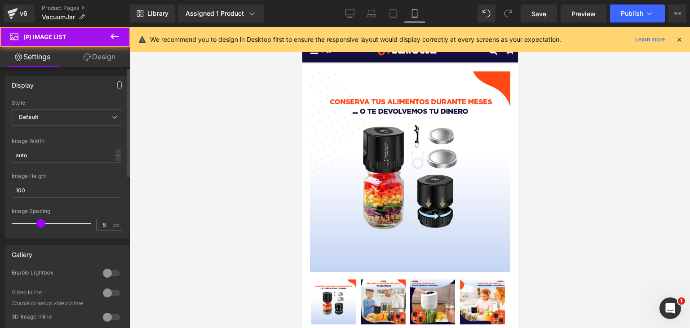
click at [74, 118] on span "Default" at bounding box center [67, 118] width 111 height 16
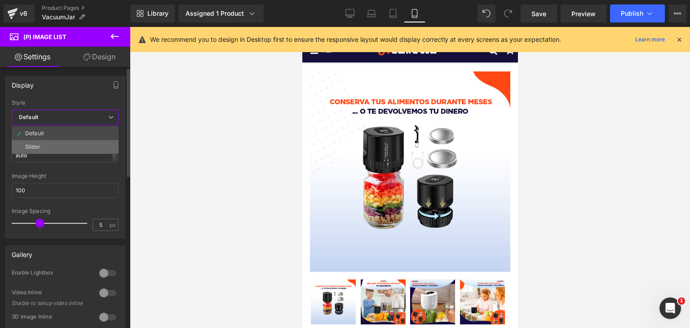
click at [66, 146] on li "Slider" at bounding box center [65, 146] width 107 height 13
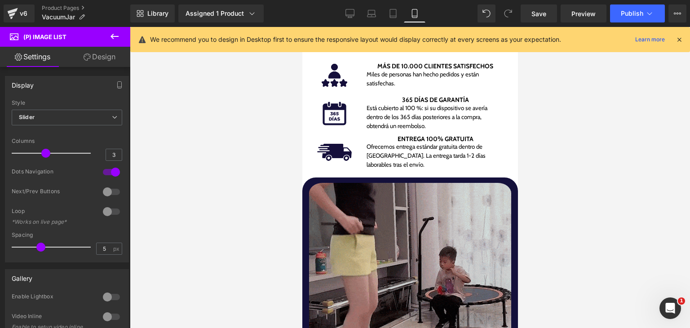
scroll to position [764, 0]
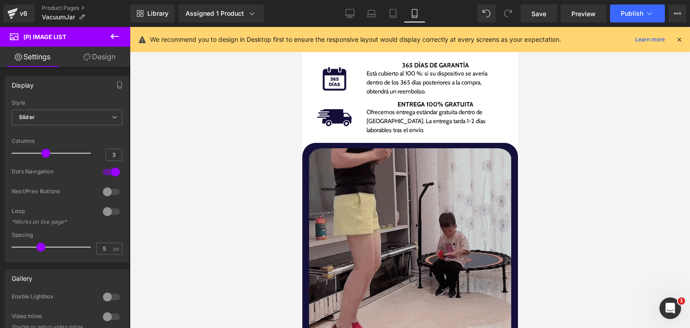
click at [426, 222] on img at bounding box center [410, 274] width 202 height 259
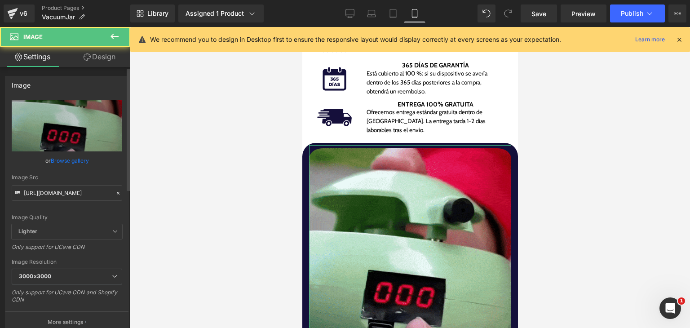
click at [84, 161] on link "Browse gallery" at bounding box center [70, 161] width 38 height 16
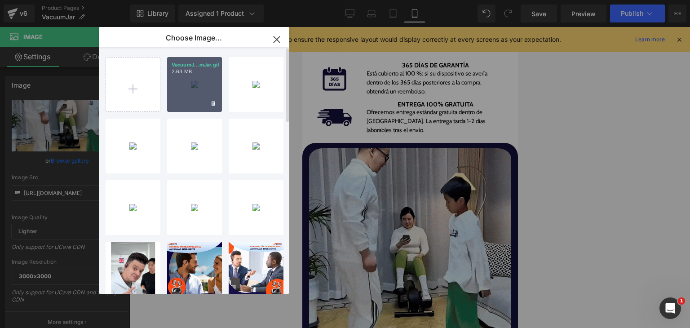
click at [196, 86] on div "VacuumJ...mJar.gif 2.63 MB" at bounding box center [194, 84] width 55 height 55
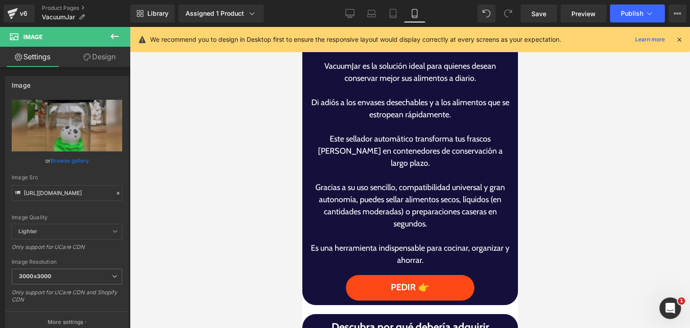
scroll to position [1303, 0]
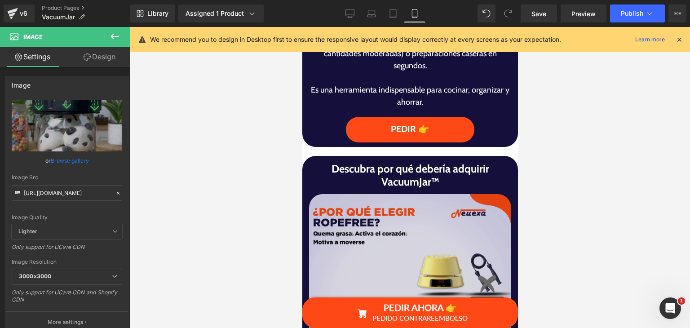
click at [443, 250] on img at bounding box center [410, 295] width 202 height 202
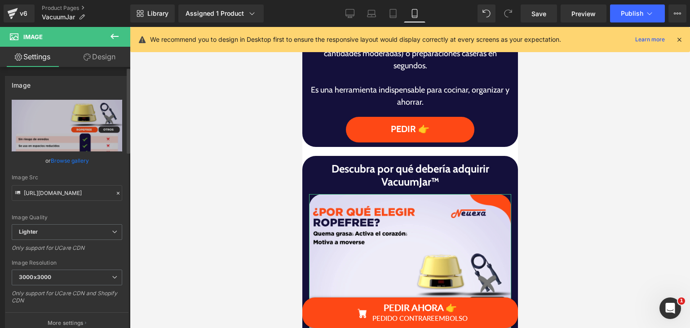
click at [67, 159] on link "Browse gallery" at bounding box center [70, 161] width 38 height 16
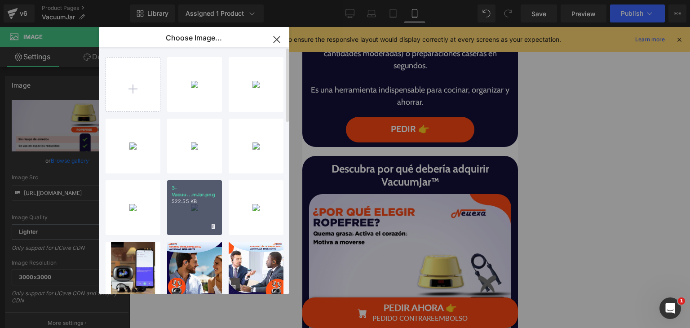
click at [186, 213] on div "3-Vacuu...mJar.png 522.55 KB" at bounding box center [194, 207] width 55 height 55
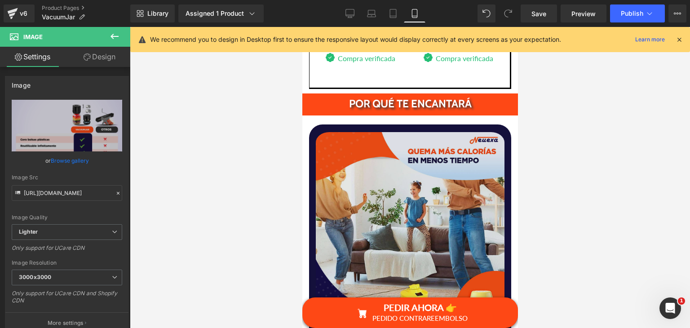
scroll to position [1977, 0]
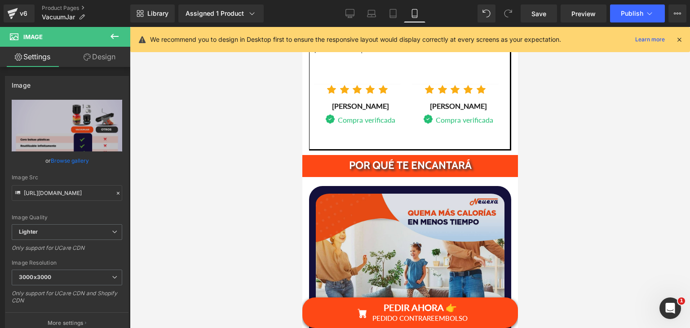
click at [406, 209] on img at bounding box center [409, 288] width 189 height 195
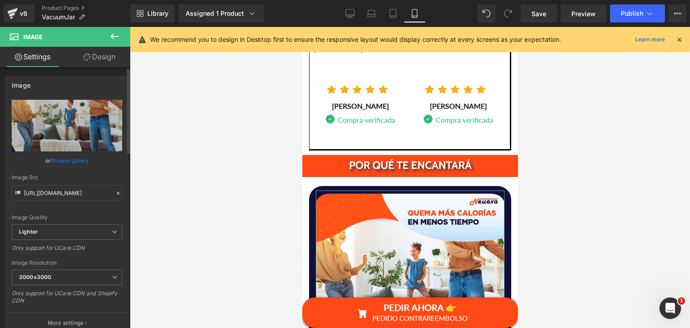
click at [54, 163] on link "Browse gallery" at bounding box center [70, 161] width 38 height 16
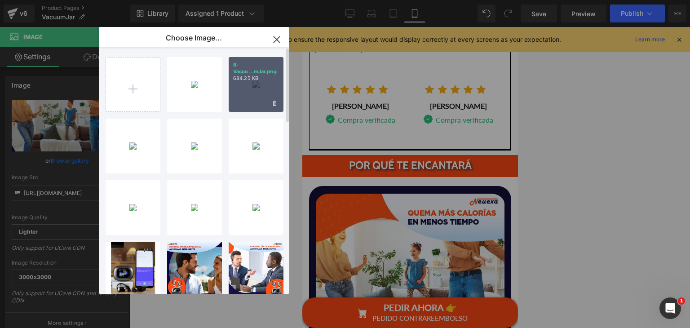
click at [253, 93] on div "8-Vacuu...mJar.png 684.25 KB" at bounding box center [256, 84] width 55 height 55
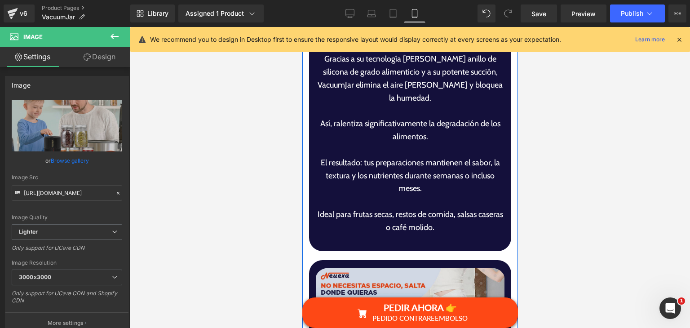
scroll to position [2381, 0]
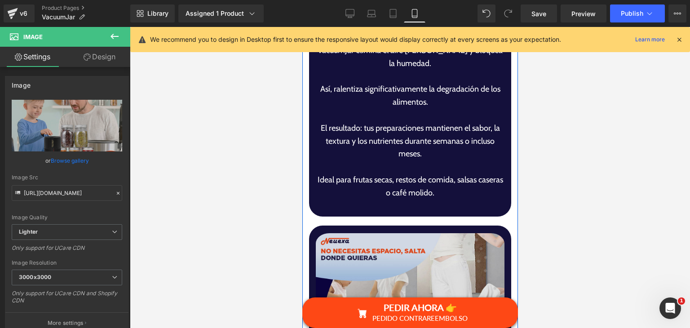
click at [419, 230] on img at bounding box center [409, 327] width 189 height 195
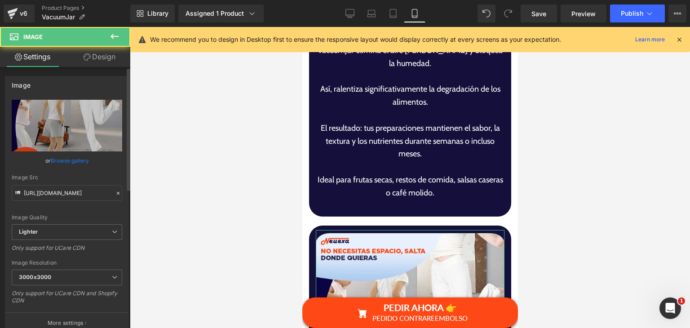
click at [75, 162] on link "Browse gallery" at bounding box center [70, 161] width 38 height 16
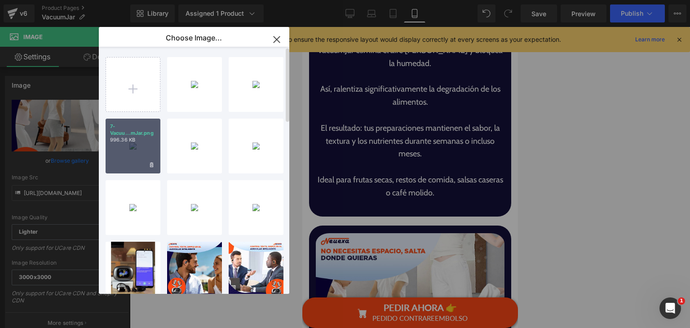
click at [134, 154] on div "7-Vacuu...mJar.png 996.36 KB" at bounding box center [133, 146] width 55 height 55
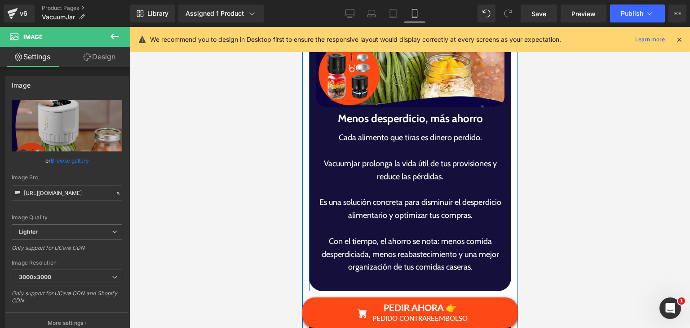
scroll to position [2921, 0]
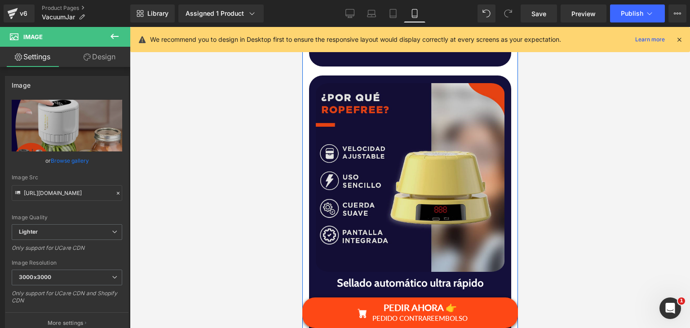
click at [399, 151] on img at bounding box center [409, 177] width 189 height 195
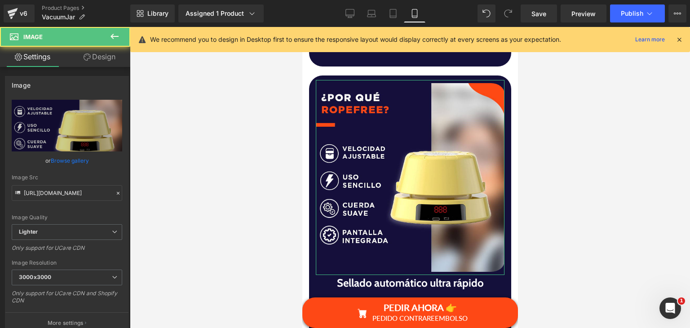
click at [83, 159] on link "Browse gallery" at bounding box center [70, 161] width 38 height 16
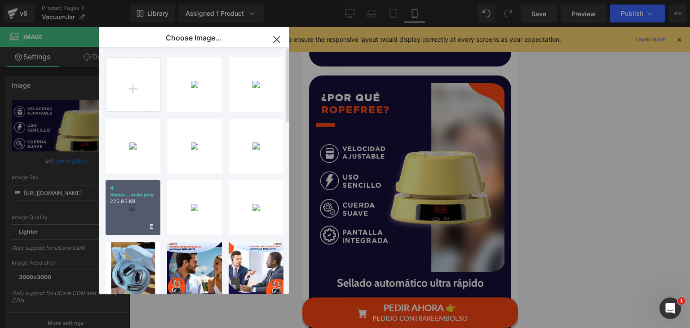
click at [126, 215] on div "4-Vacuu...mJar.png 225.95 KB" at bounding box center [133, 207] width 55 height 55
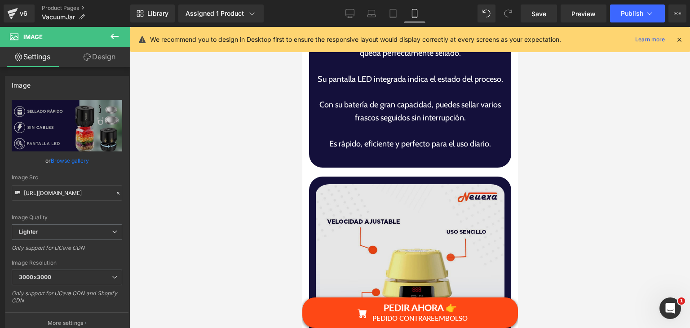
scroll to position [3235, 0]
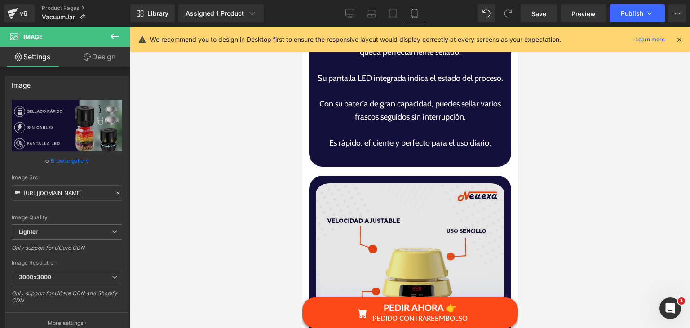
click at [411, 220] on img at bounding box center [409, 277] width 189 height 195
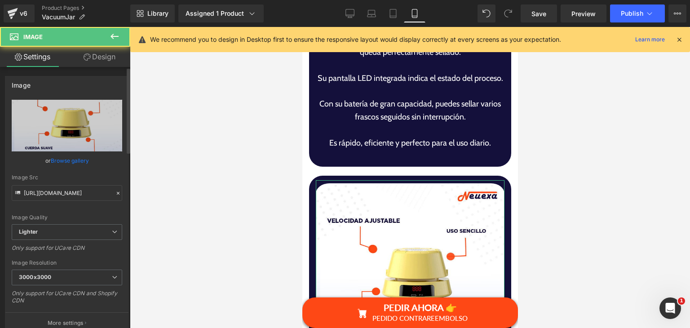
click at [83, 164] on link "Browse gallery" at bounding box center [70, 161] width 38 height 16
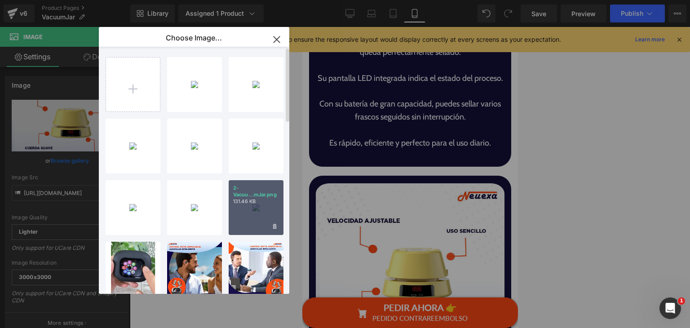
click at [261, 212] on div "2-Vacuu...mJar.png 131.46 KB" at bounding box center [256, 207] width 55 height 55
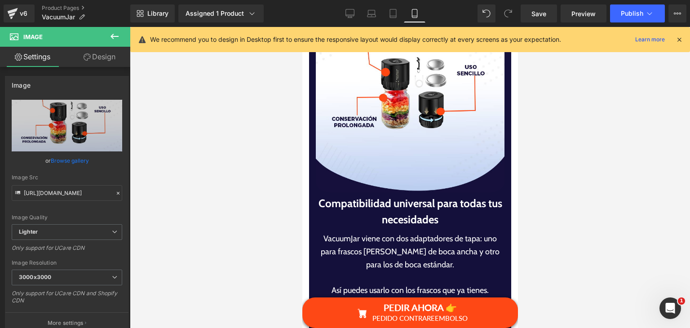
scroll to position [3055, 0]
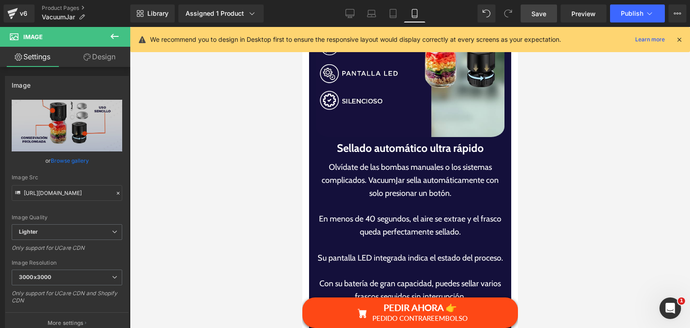
click at [536, 8] on link "Save" at bounding box center [539, 13] width 36 height 18
click at [633, 21] on button "Publish" at bounding box center [637, 13] width 55 height 18
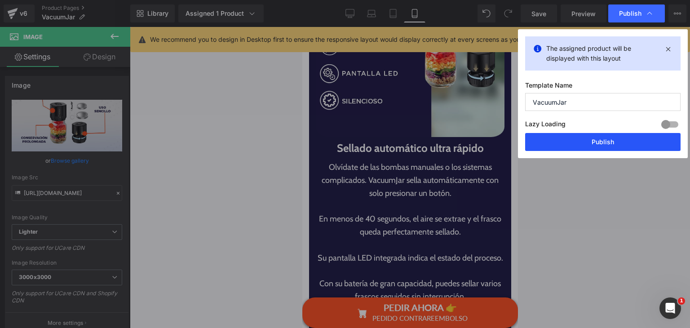
click at [630, 137] on button "Publish" at bounding box center [602, 142] width 155 height 18
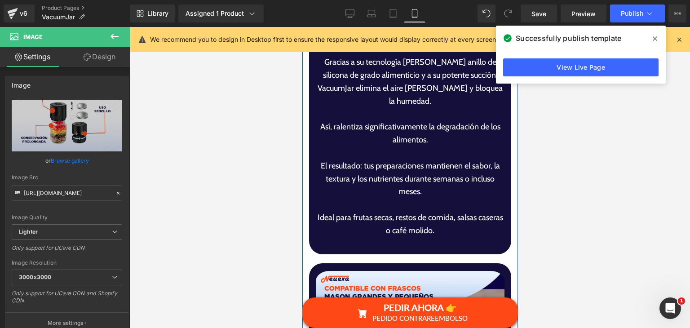
scroll to position [2426, 0]
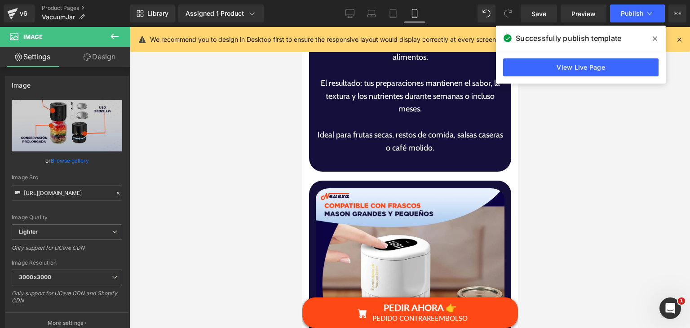
click at [654, 38] on icon at bounding box center [655, 38] width 4 height 4
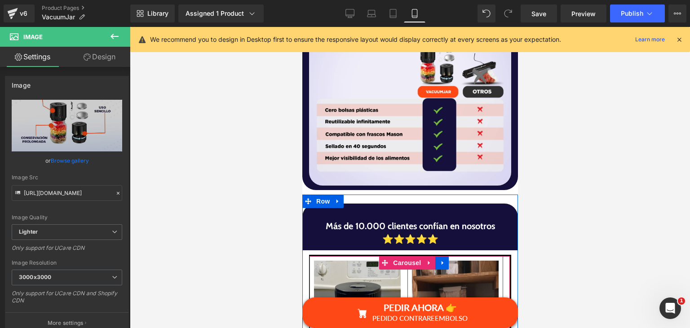
scroll to position [1393, 0]
